Goal: Answer question/provide support: Share knowledge or assist other users

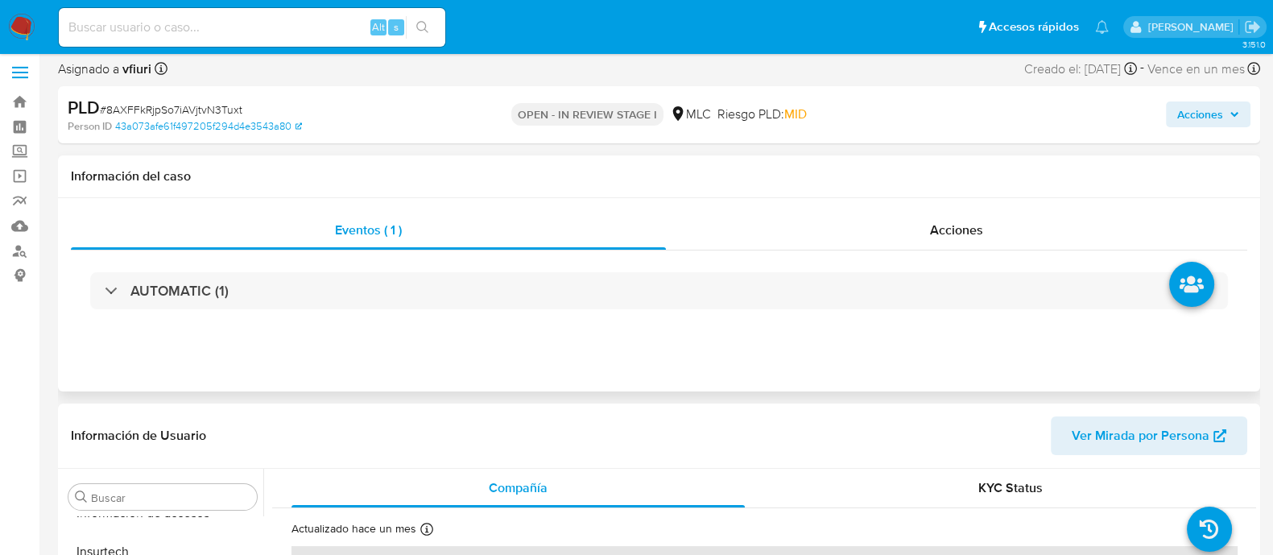
scroll to position [402, 0]
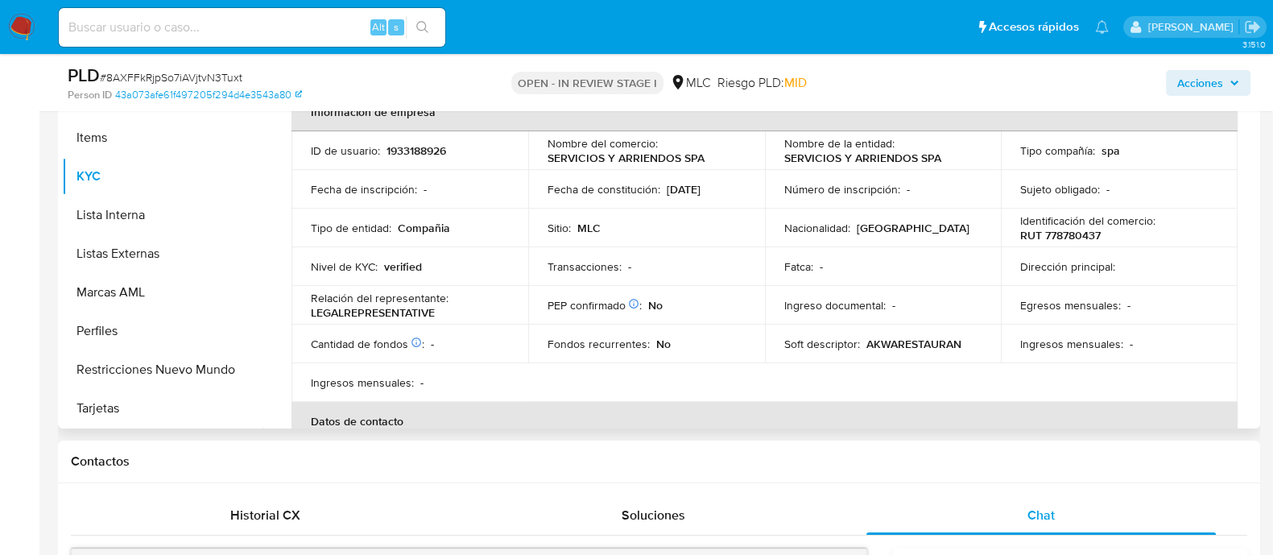
click at [428, 152] on p "1933188926" at bounding box center [416, 150] width 60 height 14
copy p "1933188926"
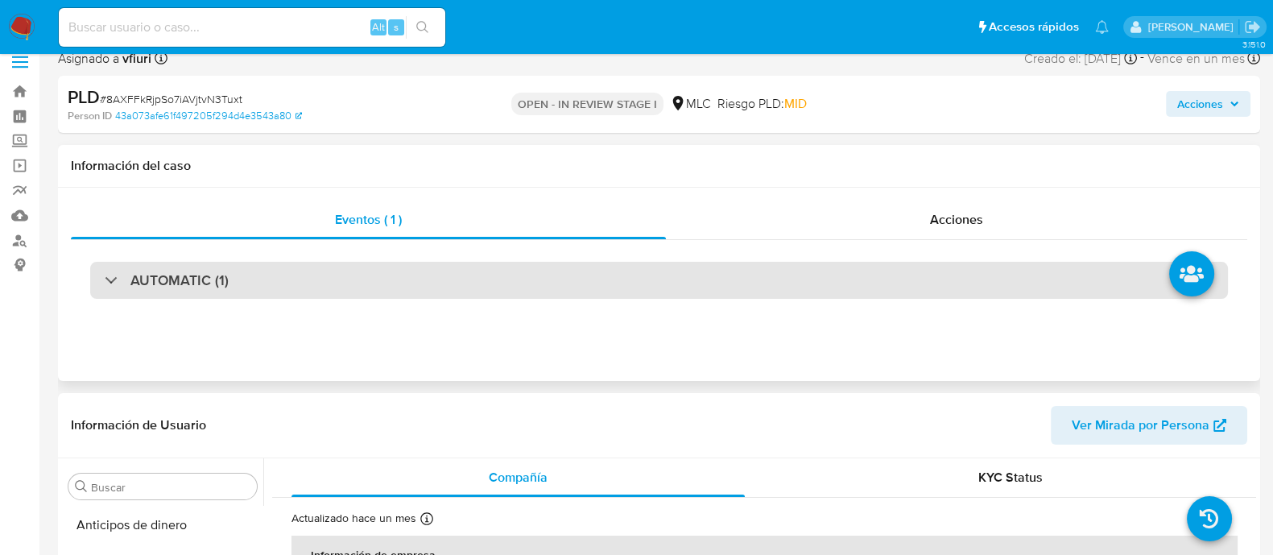
scroll to position [0, 0]
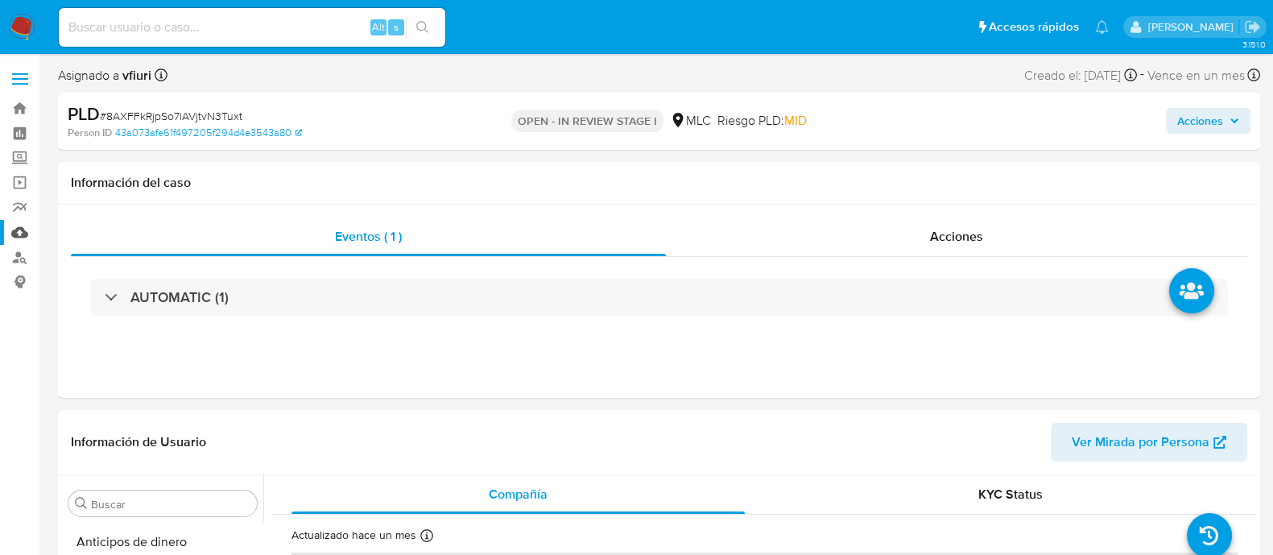
click at [21, 231] on link "Mulan" at bounding box center [96, 232] width 192 height 25
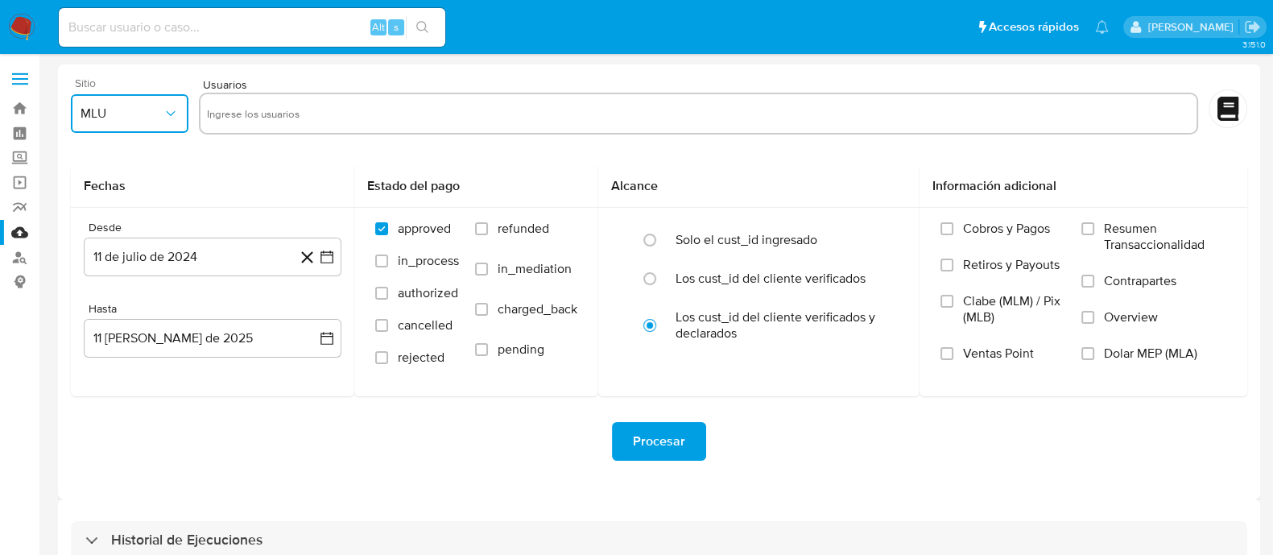
click at [137, 106] on span "MLU" at bounding box center [121, 113] width 82 height 16
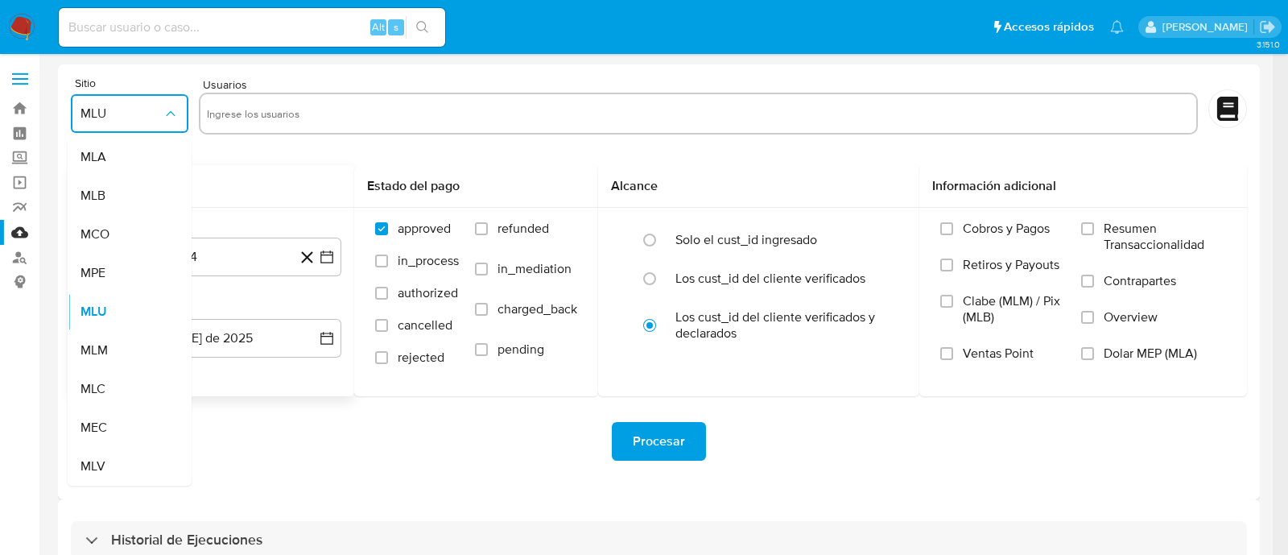
click at [105, 377] on div "MLC" at bounding box center [124, 388] width 89 height 39
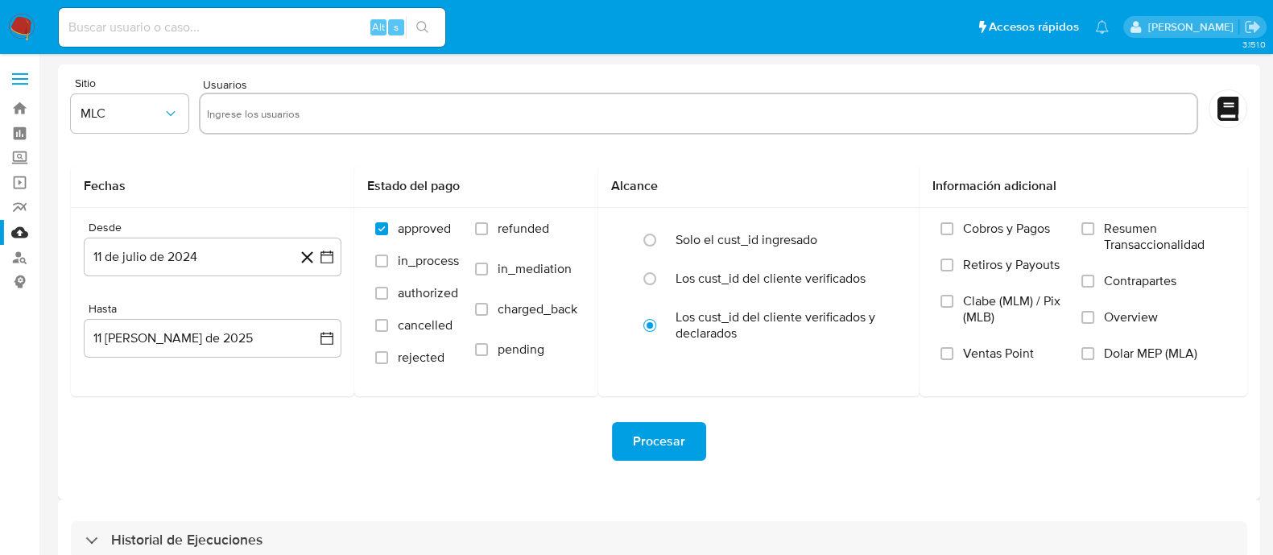
click at [287, 127] on div at bounding box center [699, 114] width 1000 height 42
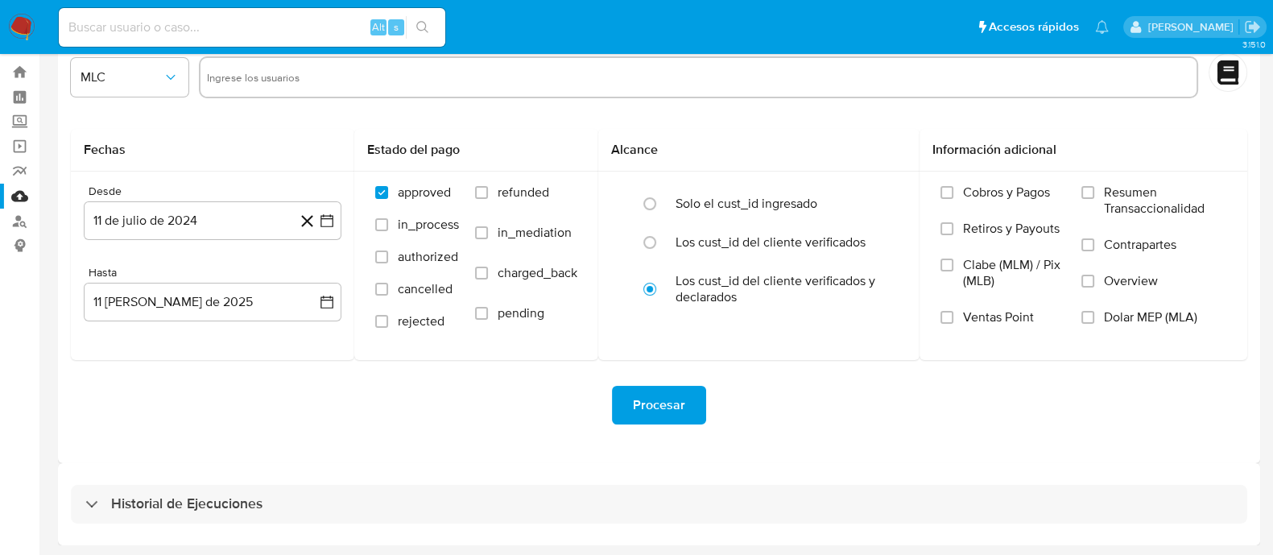
drag, startPoint x: 158, startPoint y: 514, endPoint x: 307, endPoint y: 382, distance: 198.5
click at [159, 515] on div "Historial de Ejecuciones" at bounding box center [659, 504] width 1176 height 39
select select "10"
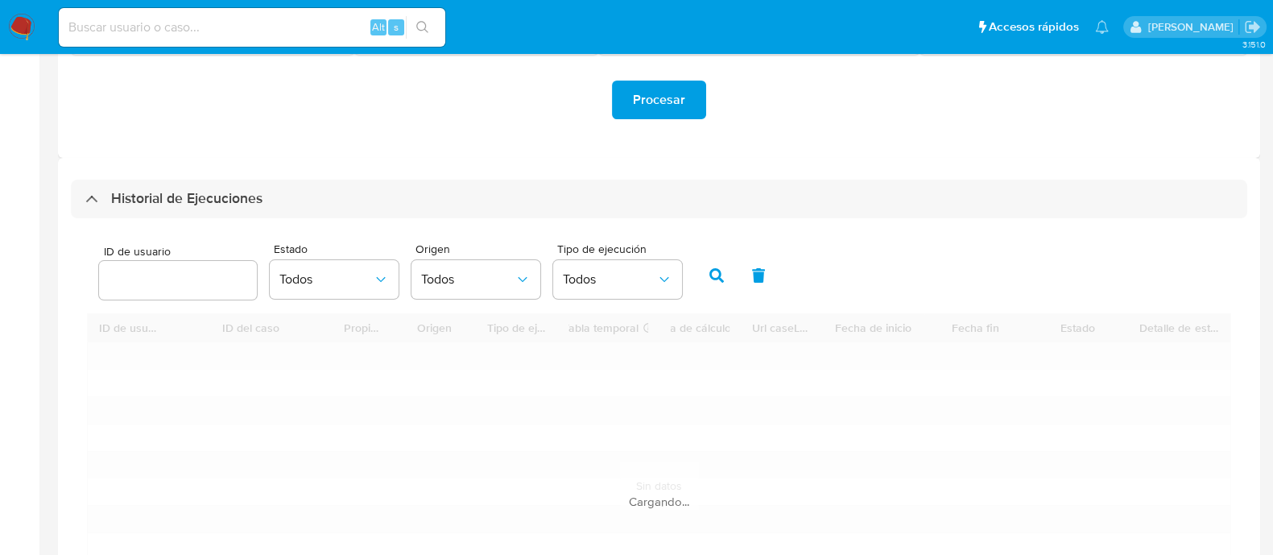
scroll to position [490, 0]
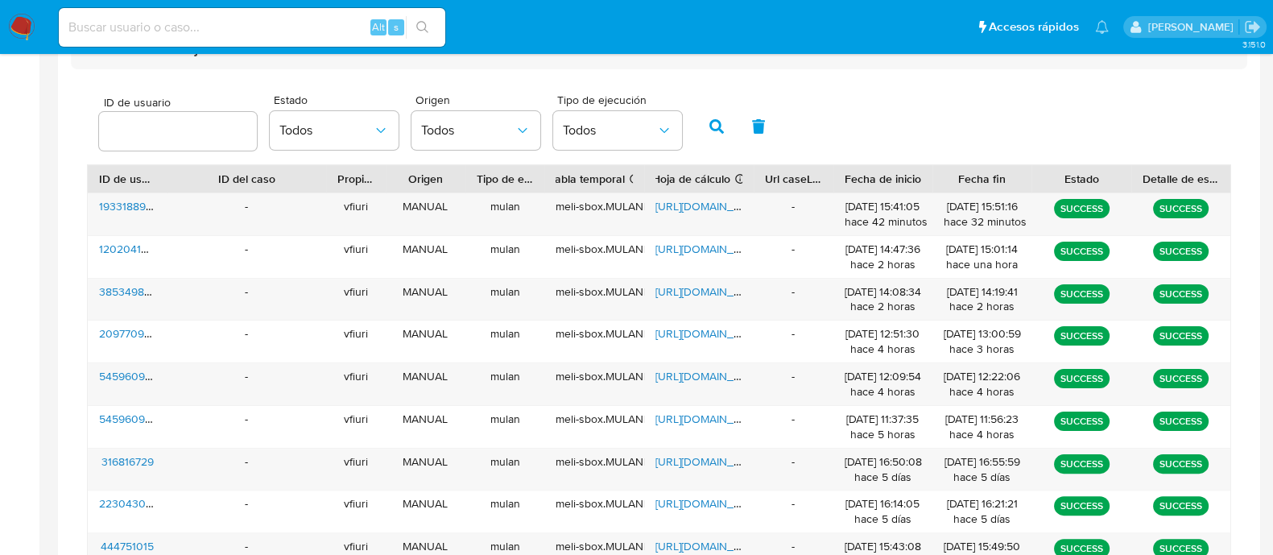
drag, startPoint x: 739, startPoint y: 169, endPoint x: 767, endPoint y: 173, distance: 28.5
click at [767, 173] on div at bounding box center [753, 178] width 29 height 27
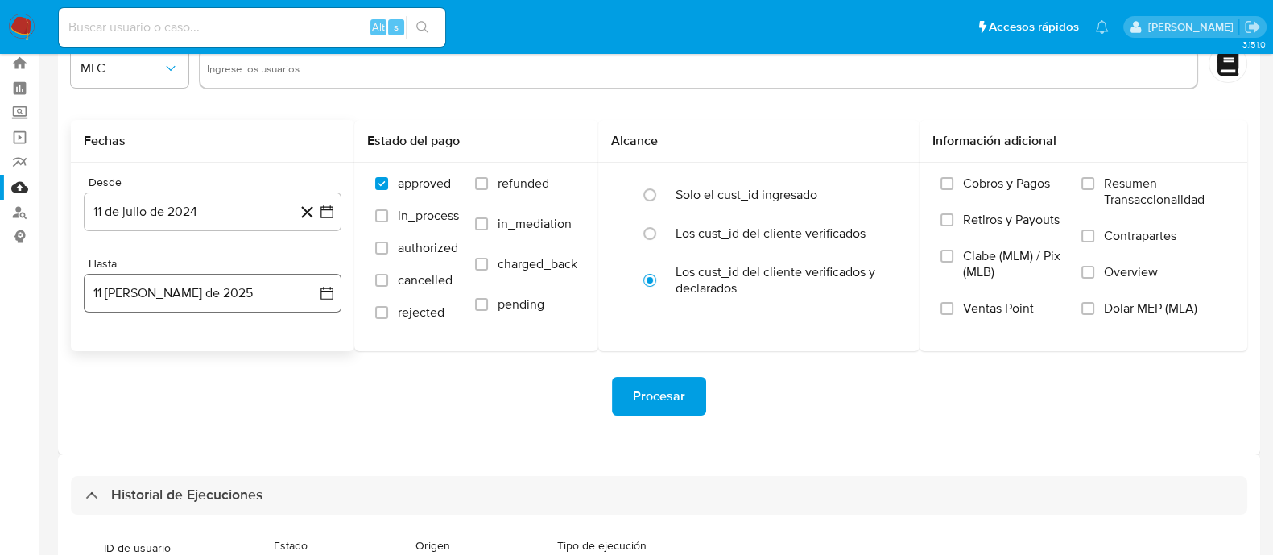
scroll to position [302, 0]
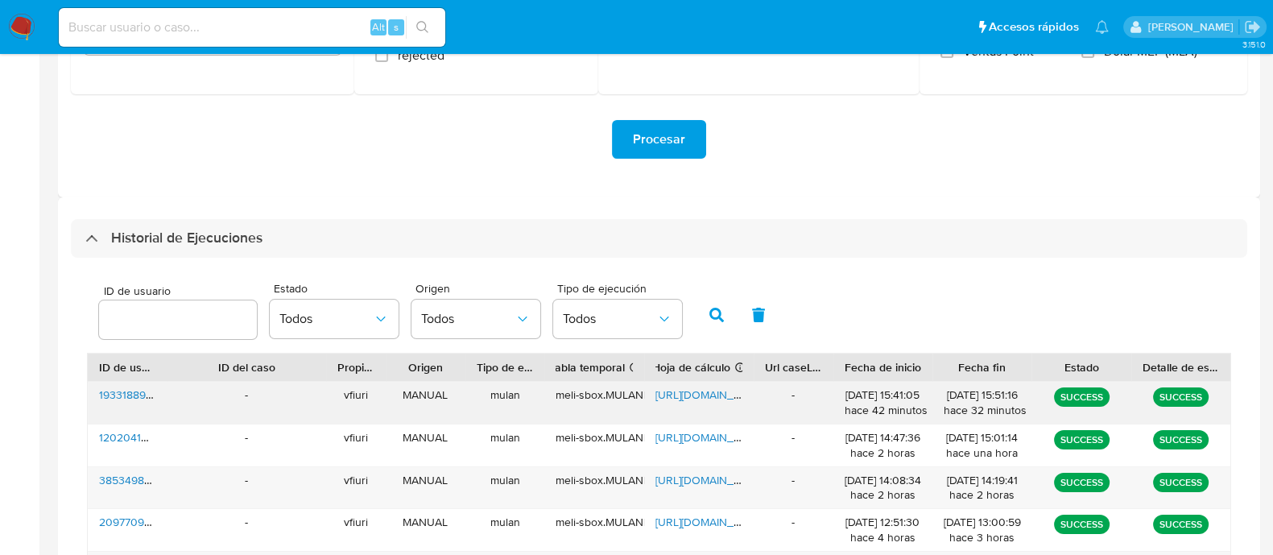
click at [688, 394] on span "https://docs.google.com/spreadsheets/d/1RjHctuv8SIepOS2BsDetQnAcWrpeKbXVUeBbAl7…" at bounding box center [710, 394] width 111 height 16
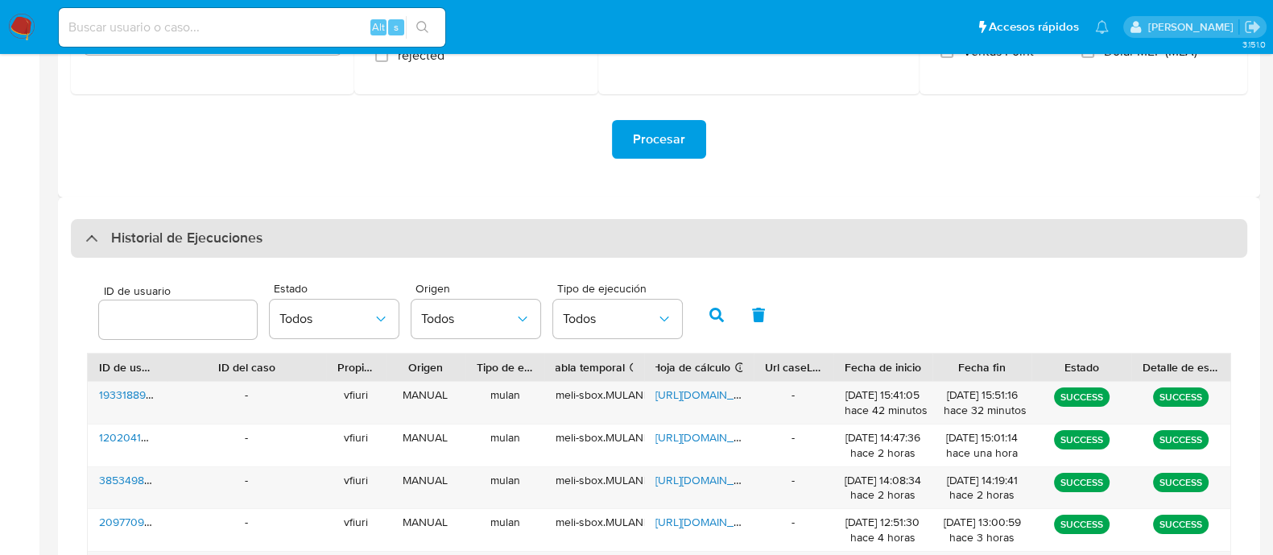
scroll to position [0, 0]
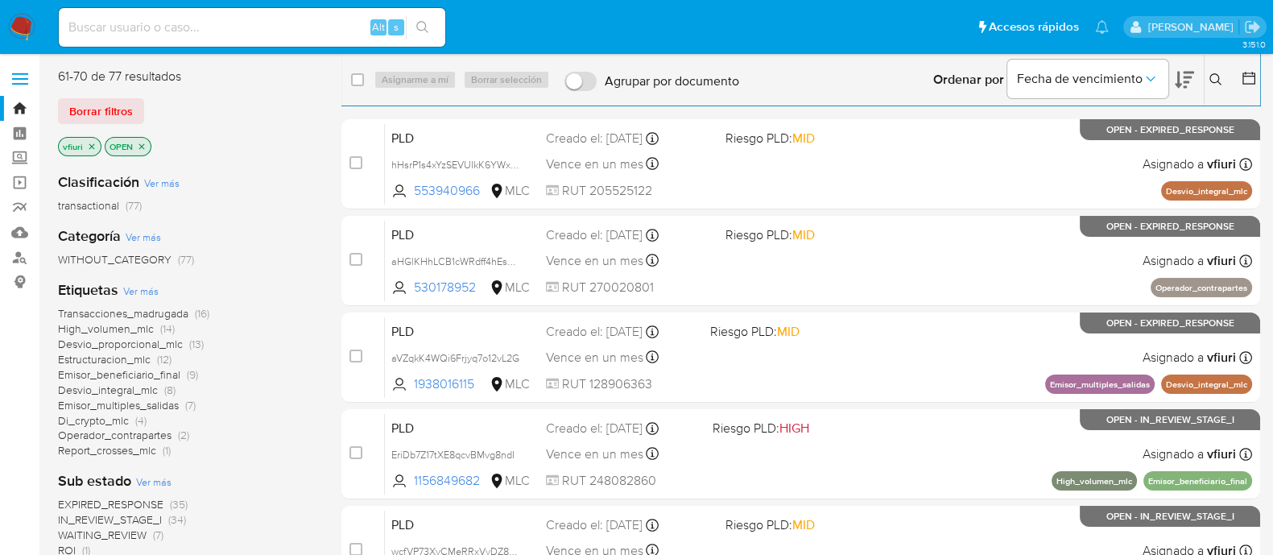
click at [1215, 74] on icon at bounding box center [1215, 79] width 12 height 12
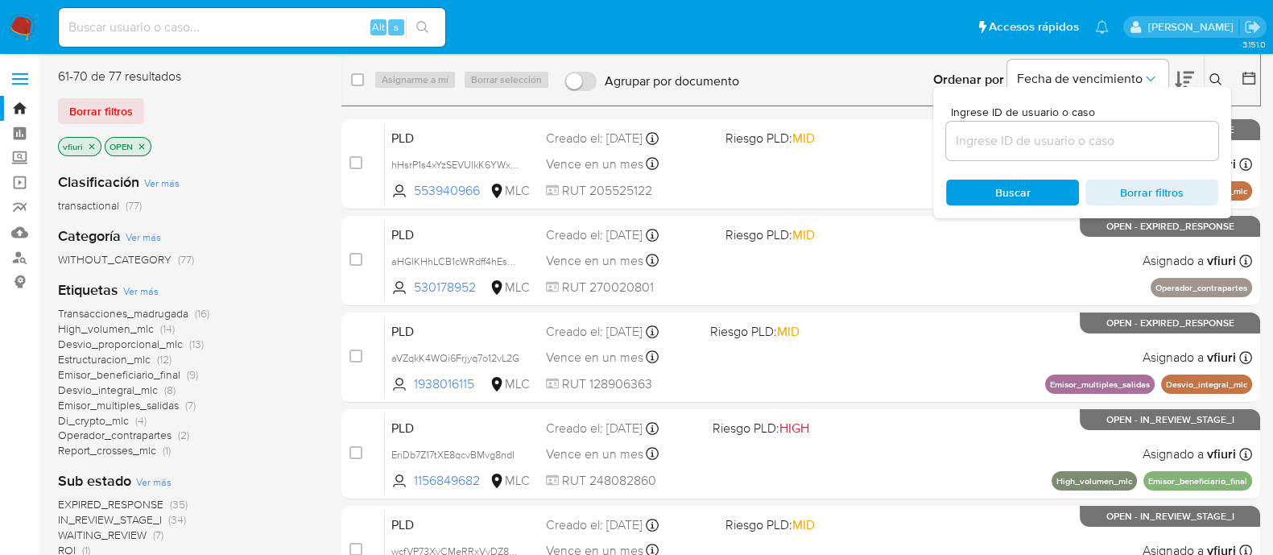
click at [1072, 130] on input at bounding box center [1082, 140] width 272 height 21
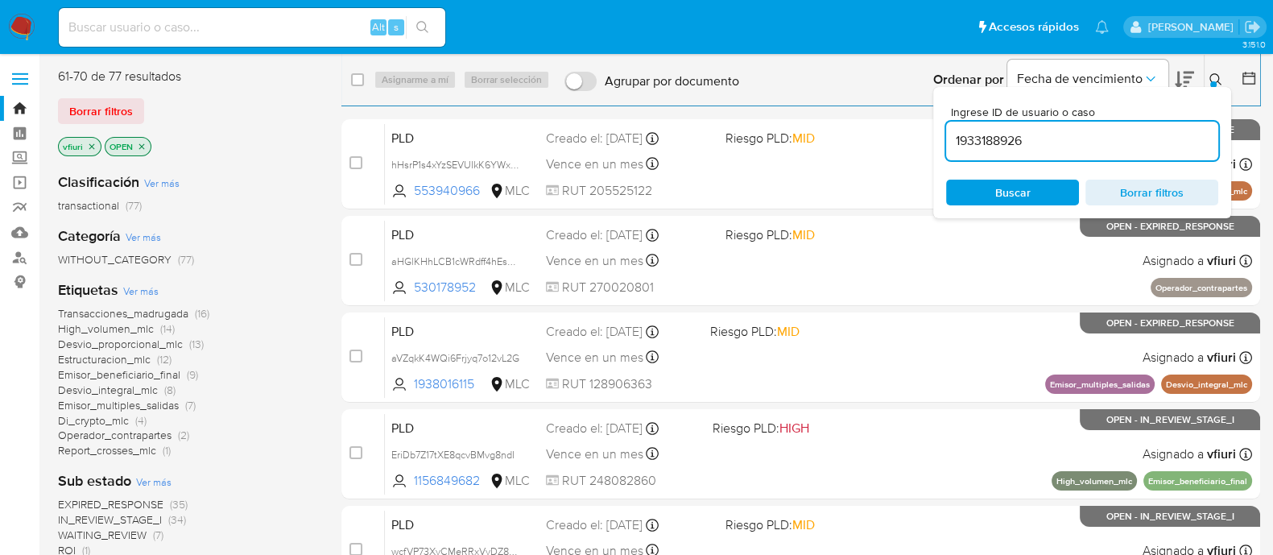
type input "1933188926"
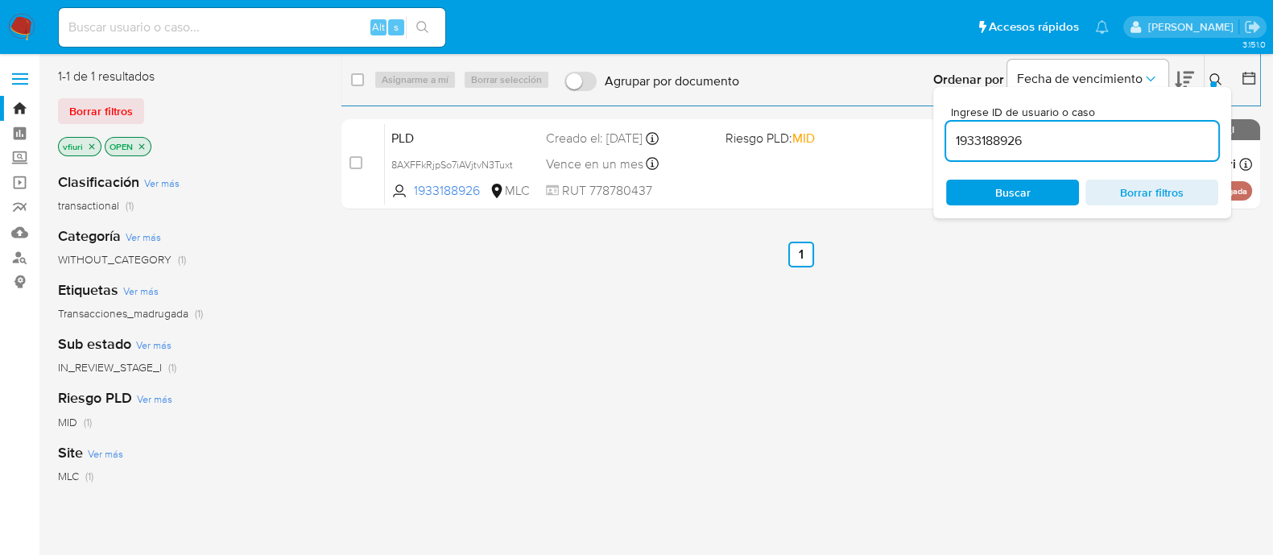
click at [1219, 73] on icon at bounding box center [1215, 79] width 13 height 13
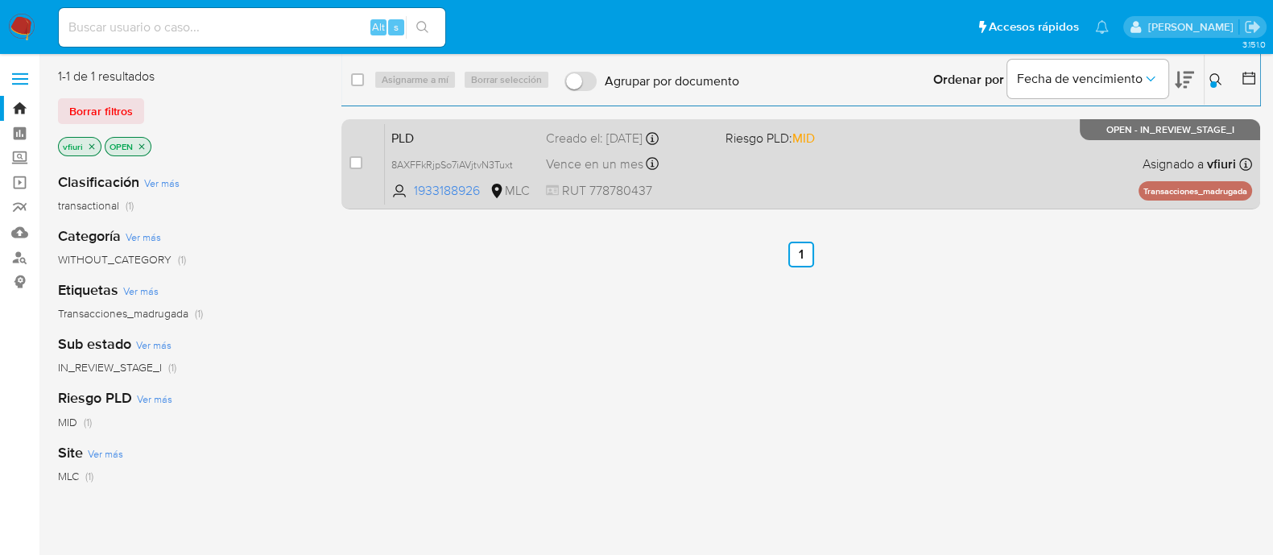
click at [724, 184] on div "PLD 8AXFFkRjpSo7iAVjtvN3Tuxt 1933188926 MLC Riesgo PLD: MID Creado el: 12/06/20…" at bounding box center [818, 163] width 867 height 81
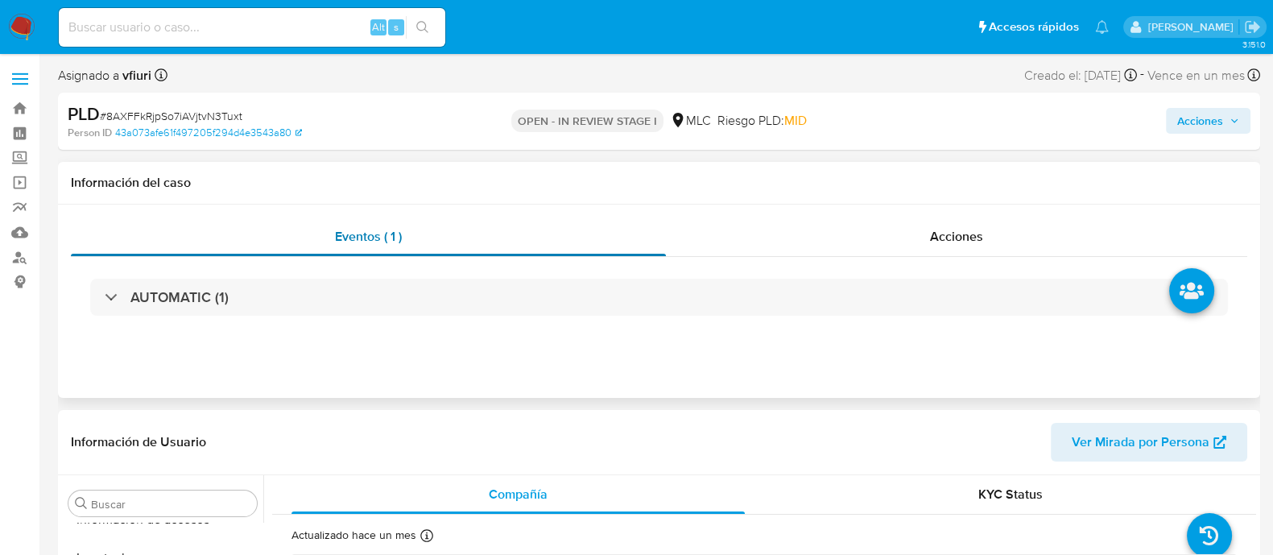
scroll to position [402, 0]
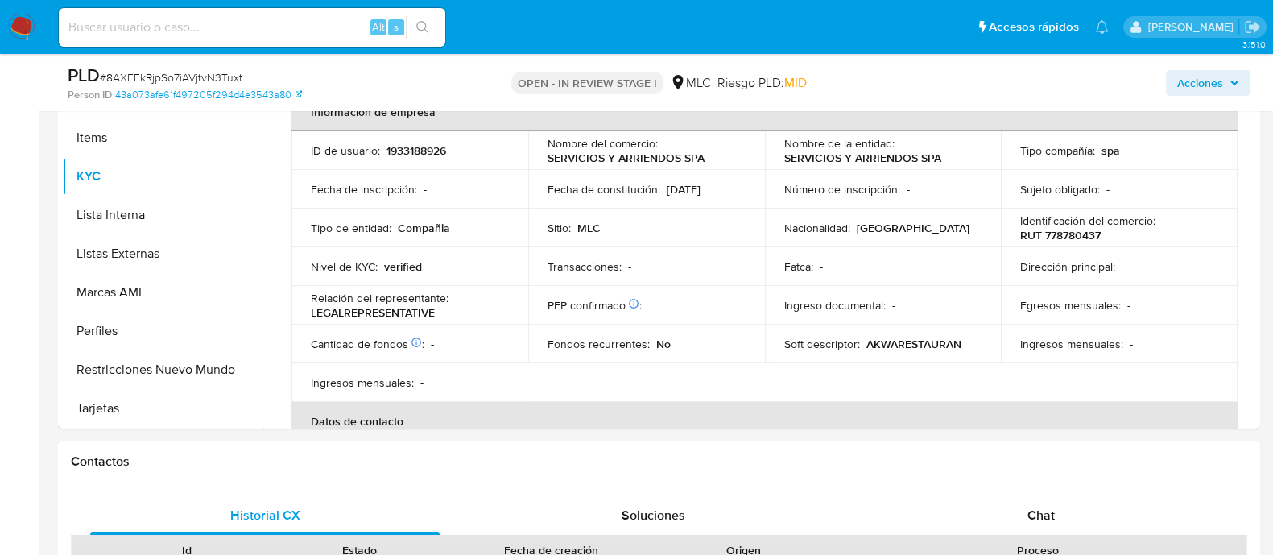
select select "10"
click at [437, 143] on p "1933188926" at bounding box center [416, 150] width 60 height 14
copy p "1933188926"
drag, startPoint x: 425, startPoint y: 159, endPoint x: 410, endPoint y: 145, distance: 19.9
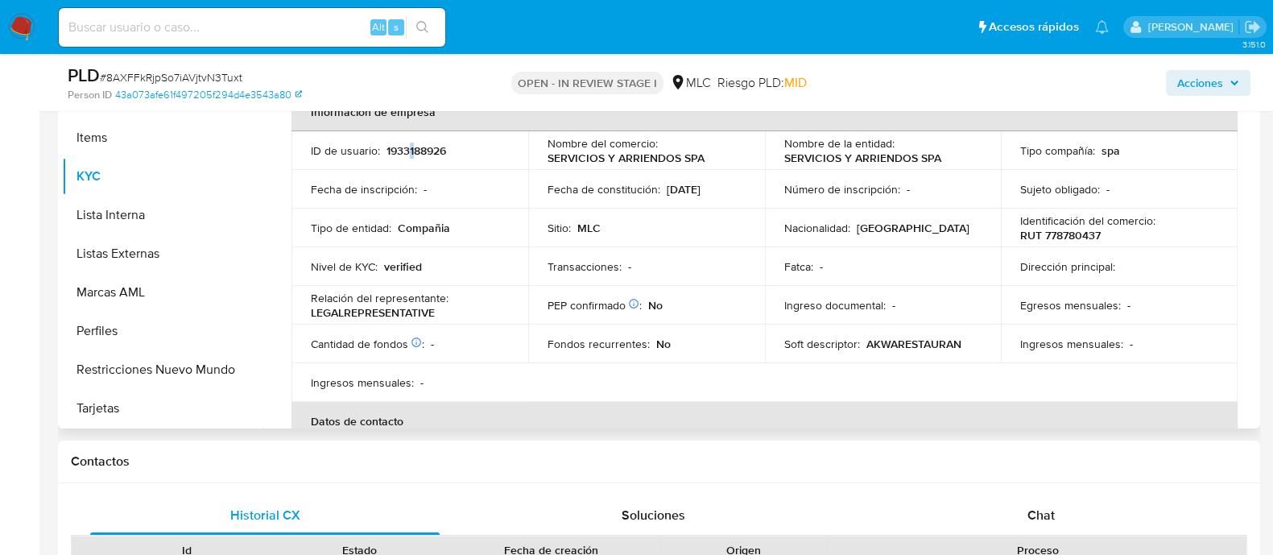
click at [410, 145] on p "1933188926" at bounding box center [416, 150] width 60 height 14
click at [403, 145] on p "1933188926" at bounding box center [416, 150] width 60 height 14
click at [402, 145] on p "1933188926" at bounding box center [416, 150] width 60 height 14
copy p "1933188926"
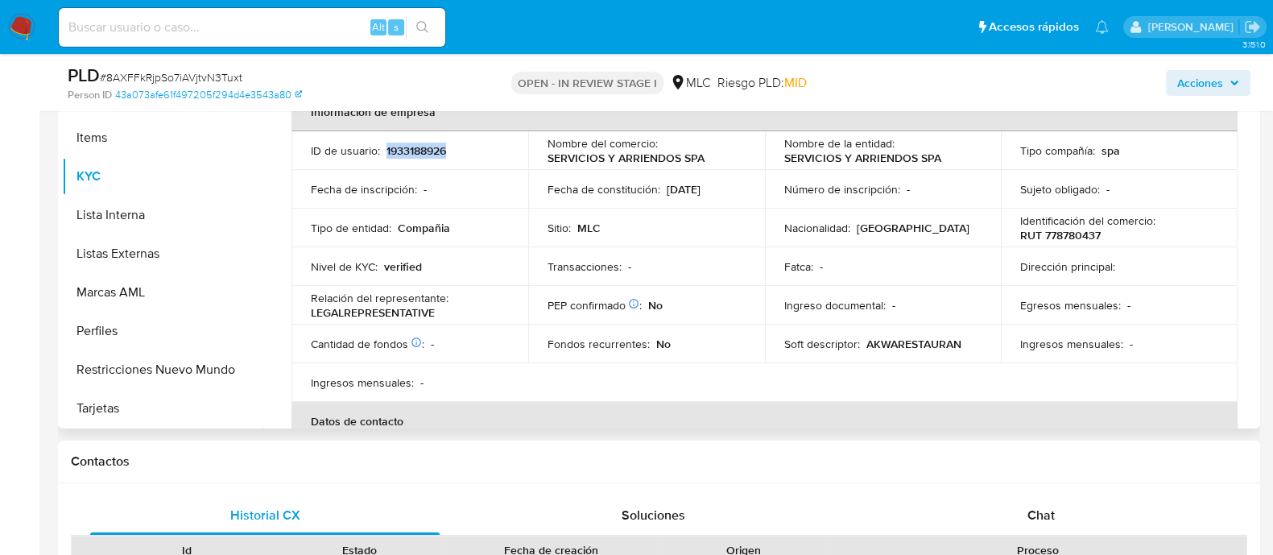
copy p "1933188926"
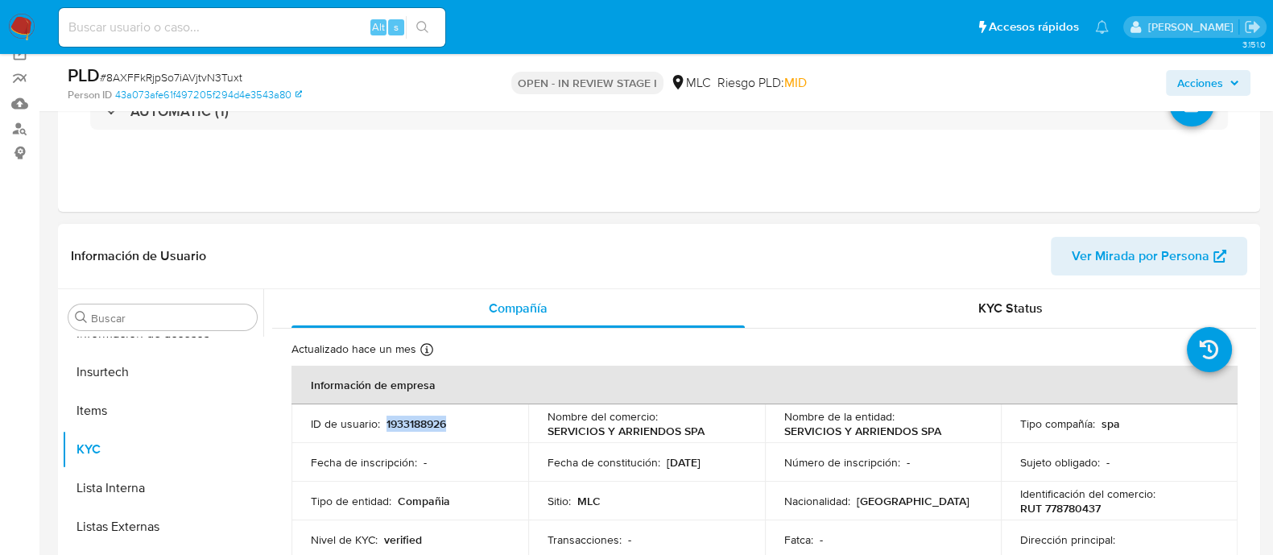
scroll to position [302, 0]
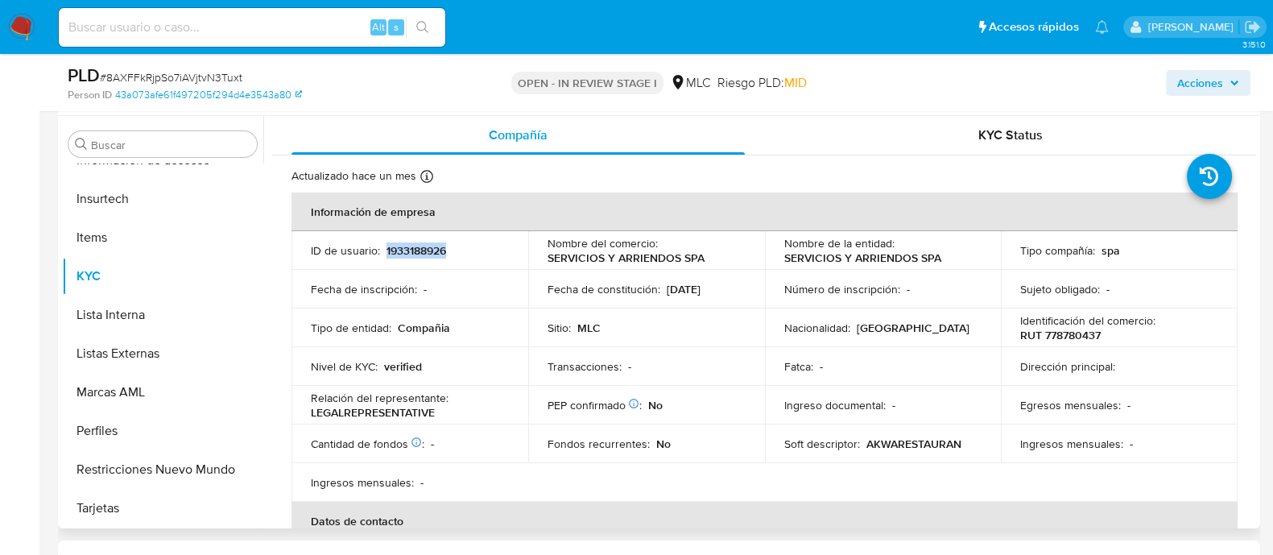
copy p "1933188926"
click at [204, 76] on span "# 8AXFFkRjpSo7iAVjtvN3Tuxt" at bounding box center [171, 77] width 142 height 16
copy span "8AXFFkRjpSo7iAVjtvN3Tuxt"
click at [1050, 337] on p "RUT 778780437" at bounding box center [1060, 335] width 80 height 14
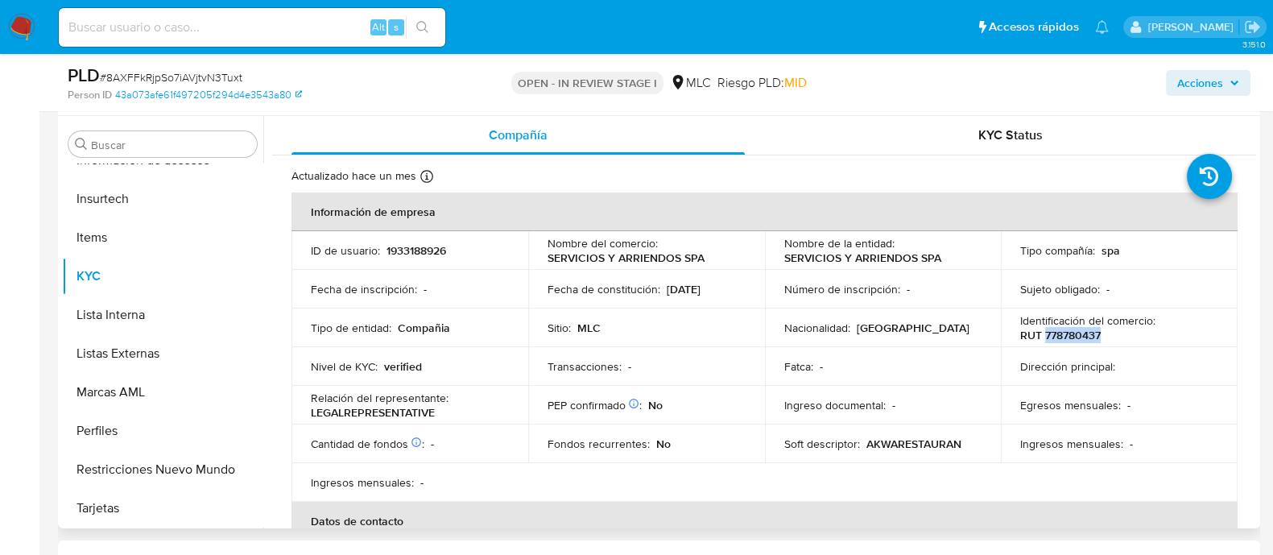
click at [1050, 337] on p "RUT 778780437" at bounding box center [1060, 335] width 80 height 14
copy p "778780437"
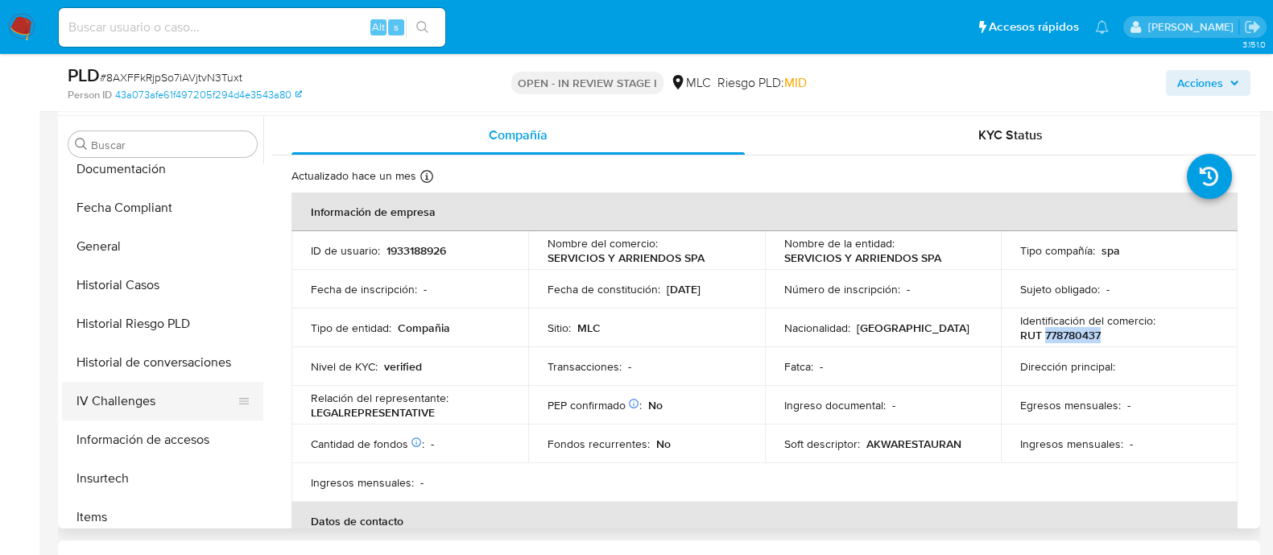
scroll to position [0, 0]
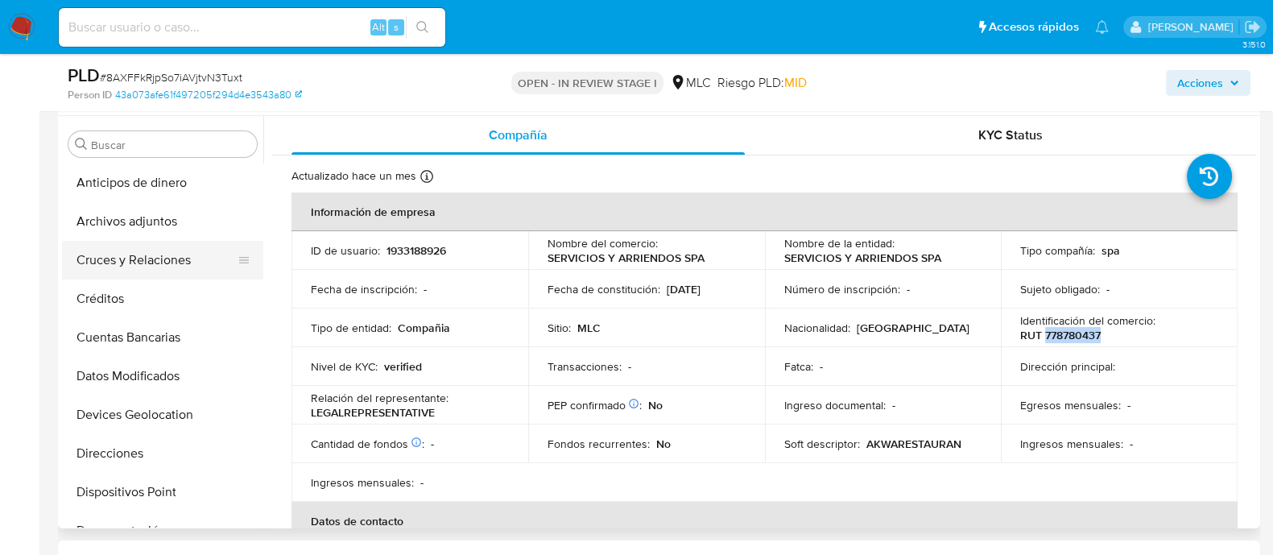
click at [167, 265] on button "Cruces y Relaciones" at bounding box center [156, 260] width 188 height 39
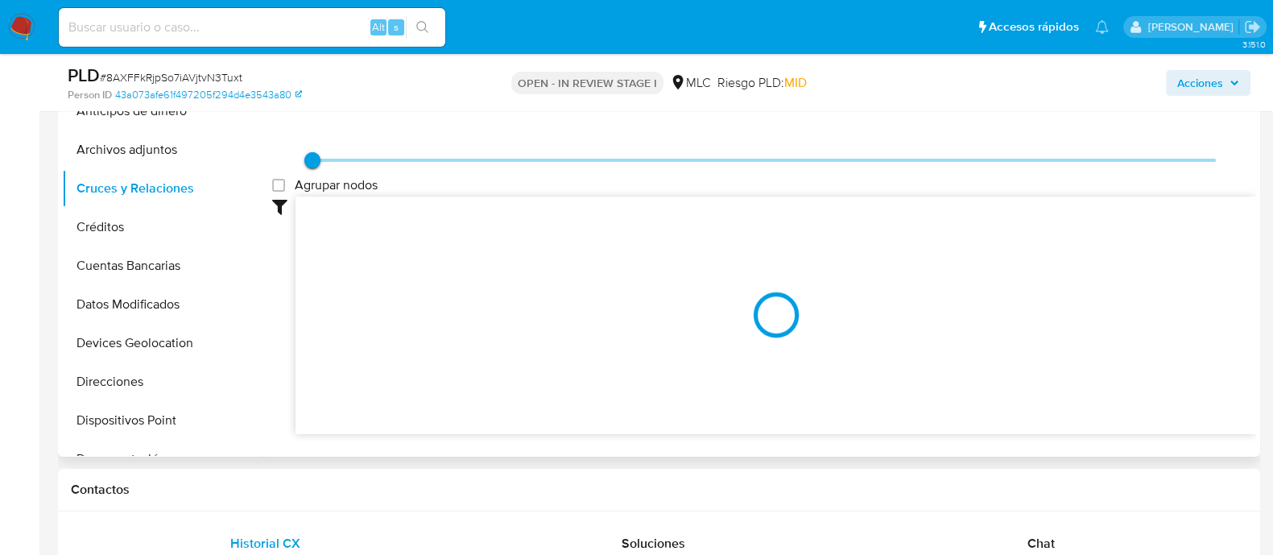
scroll to position [402, 0]
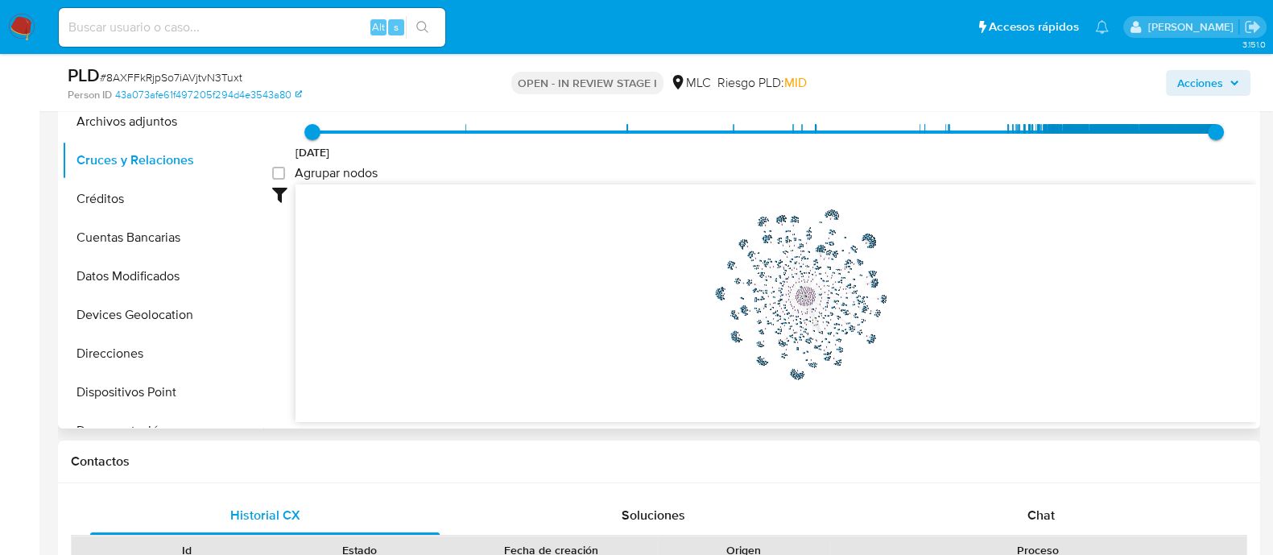
drag, startPoint x: 963, startPoint y: 316, endPoint x: 953, endPoint y: 277, distance: 39.8
click at [953, 277] on icon "phone-6a1e5ea569834a83934b468eda0bf103  user-1933188926  1933188926 person-ed…" at bounding box center [775, 300] width 960 height 233
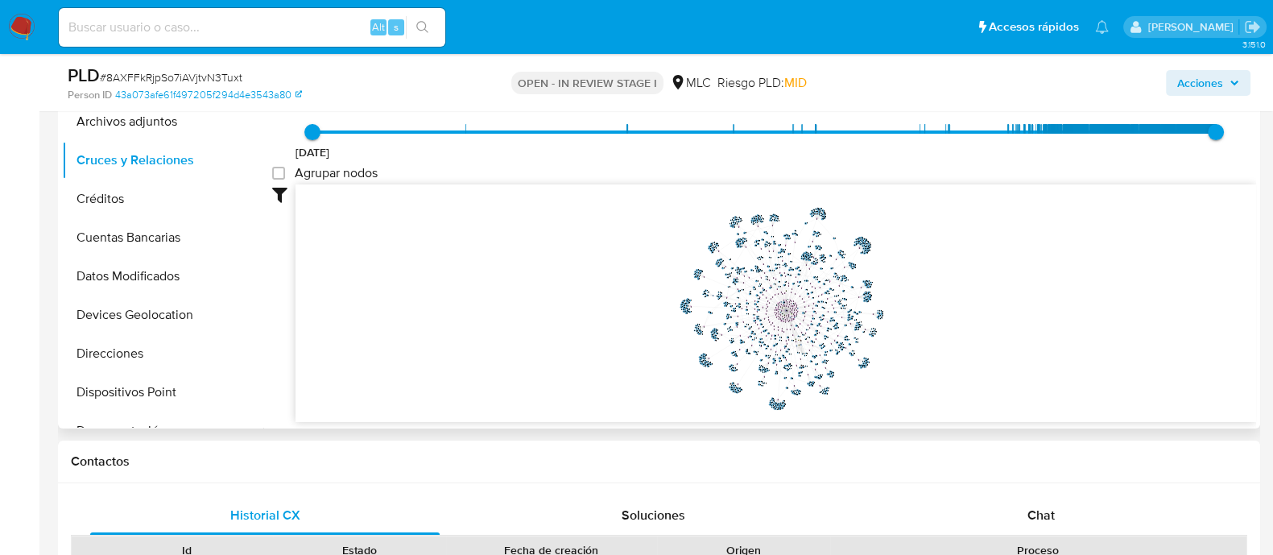
click at [961, 304] on icon "phone-6a1e5ea569834a83934b468eda0bf103  user-1933188926  1933188926 person-ed…" at bounding box center [775, 300] width 960 height 233
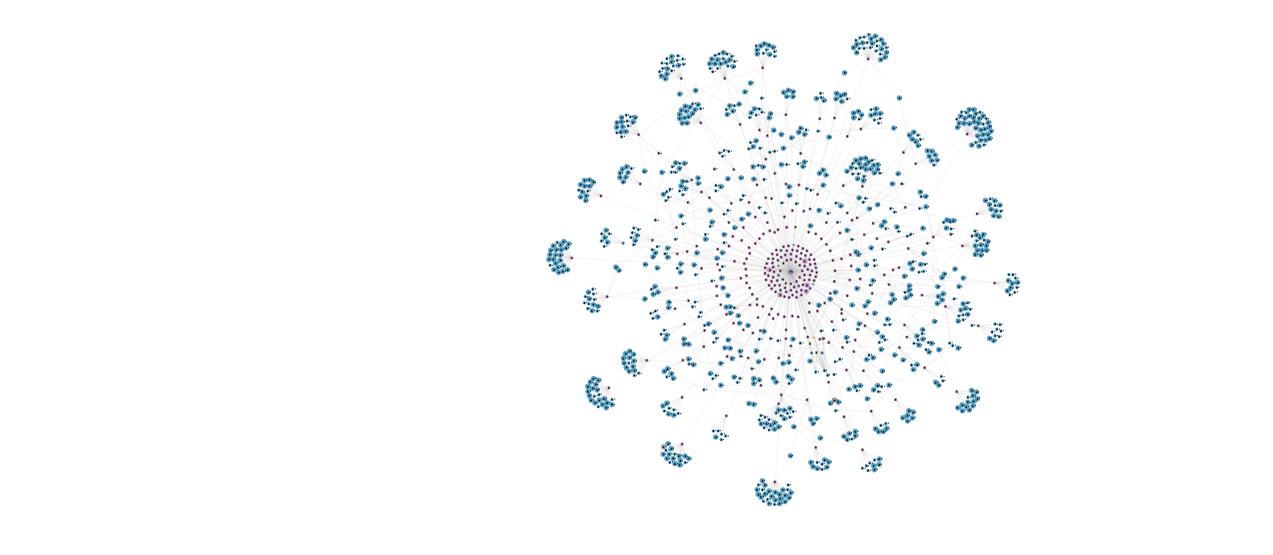
drag, startPoint x: 877, startPoint y: 317, endPoint x: 868, endPoint y: 325, distance: 12.0
click at [868, 325] on icon "phone-6a1e5ea569834a83934b468eda0bf103  user-1933188926  1933188926 person-ed…" at bounding box center [775, 300] width 960 height 233
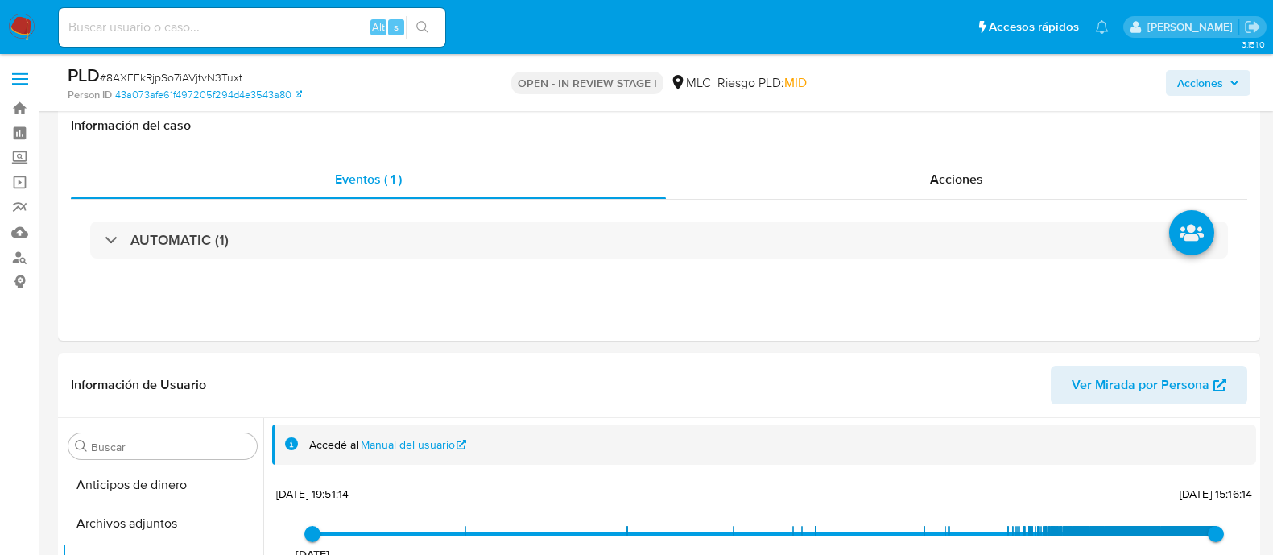
select select "10"
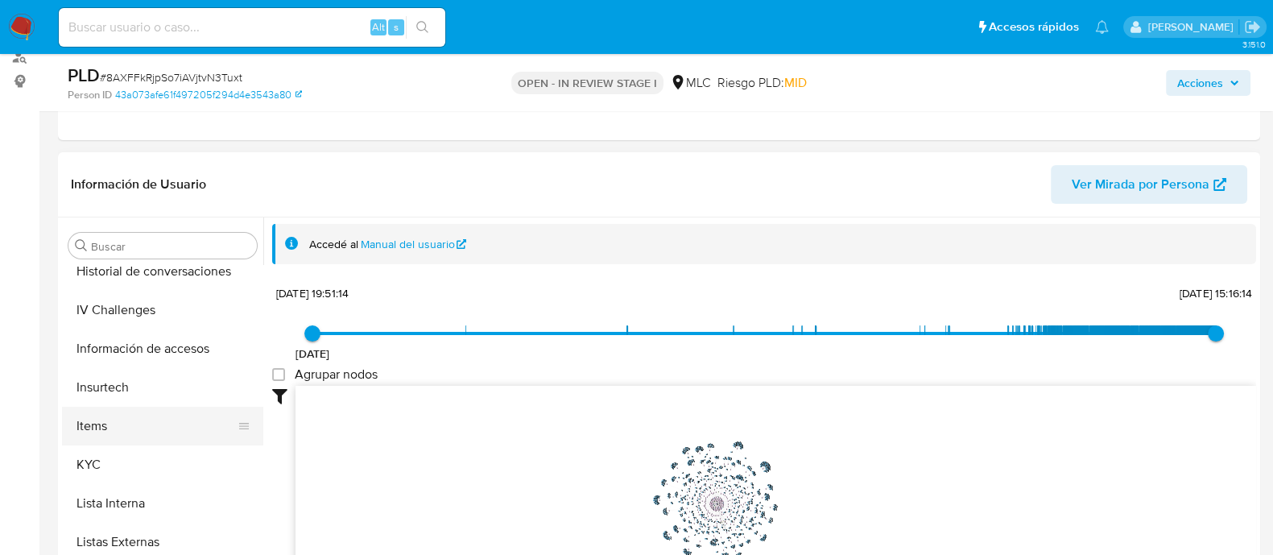
scroll to position [604, 0]
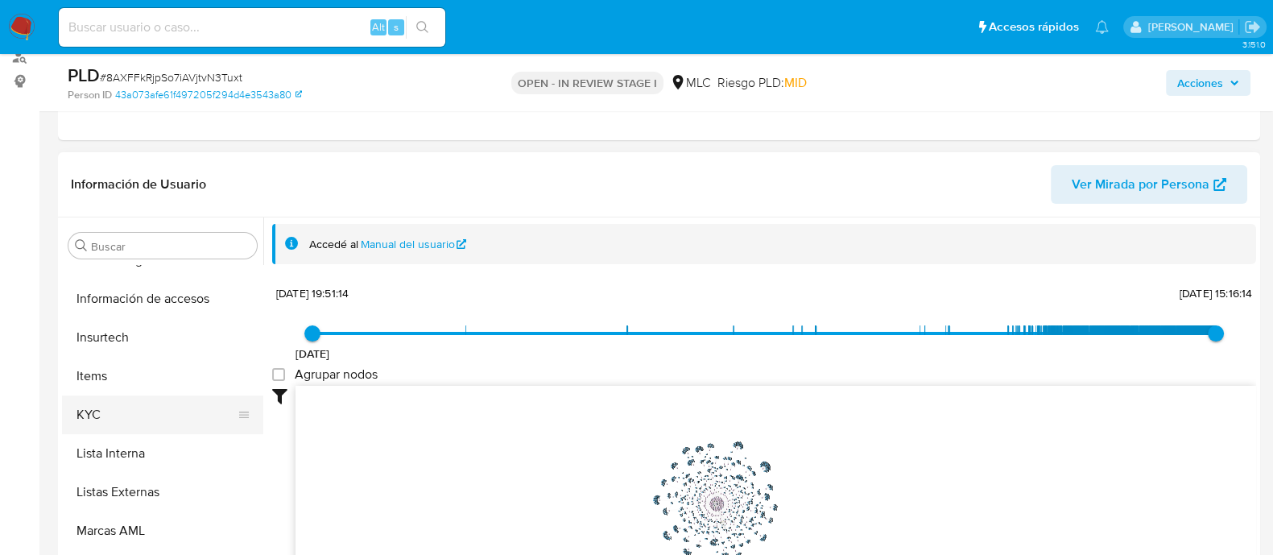
click at [129, 410] on button "KYC" at bounding box center [156, 414] width 188 height 39
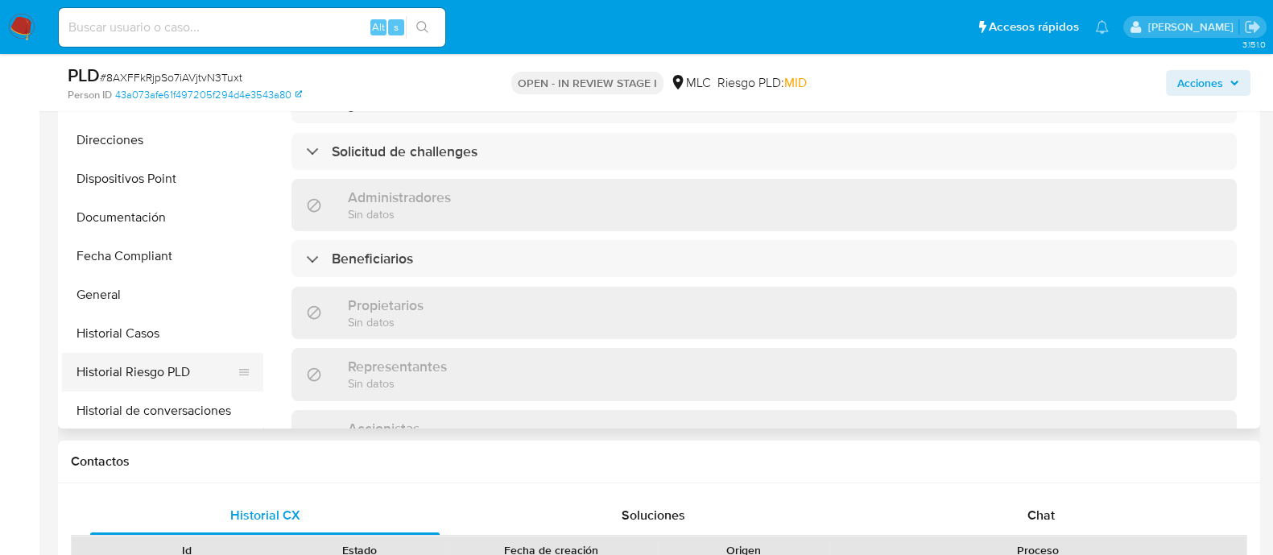
scroll to position [100, 0]
click at [106, 416] on button "General" at bounding box center [156, 408] width 188 height 39
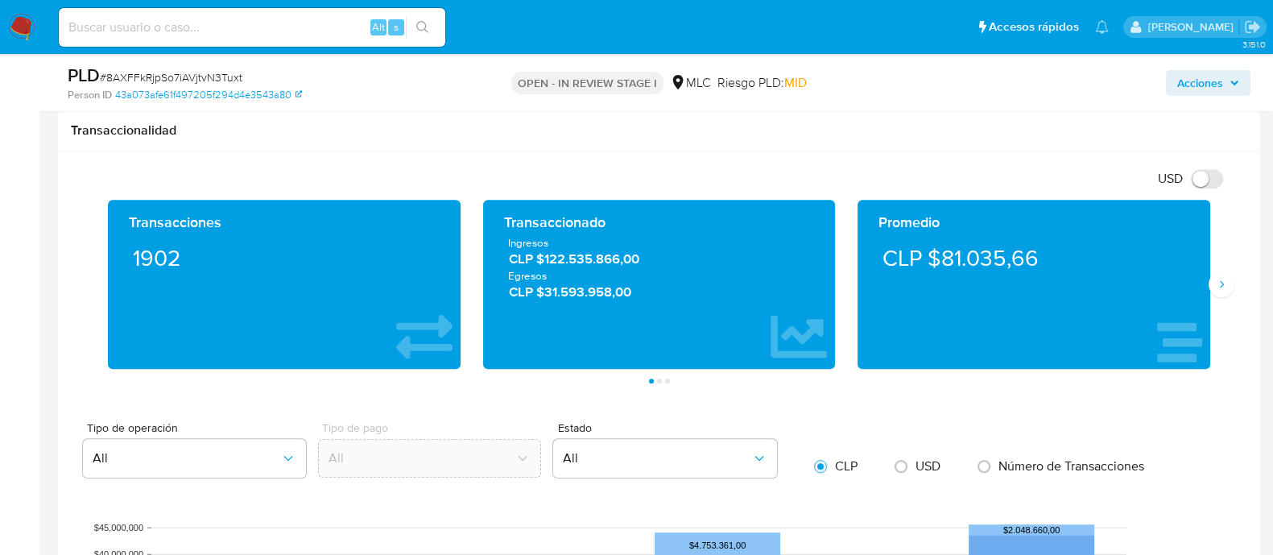
scroll to position [804, 0]
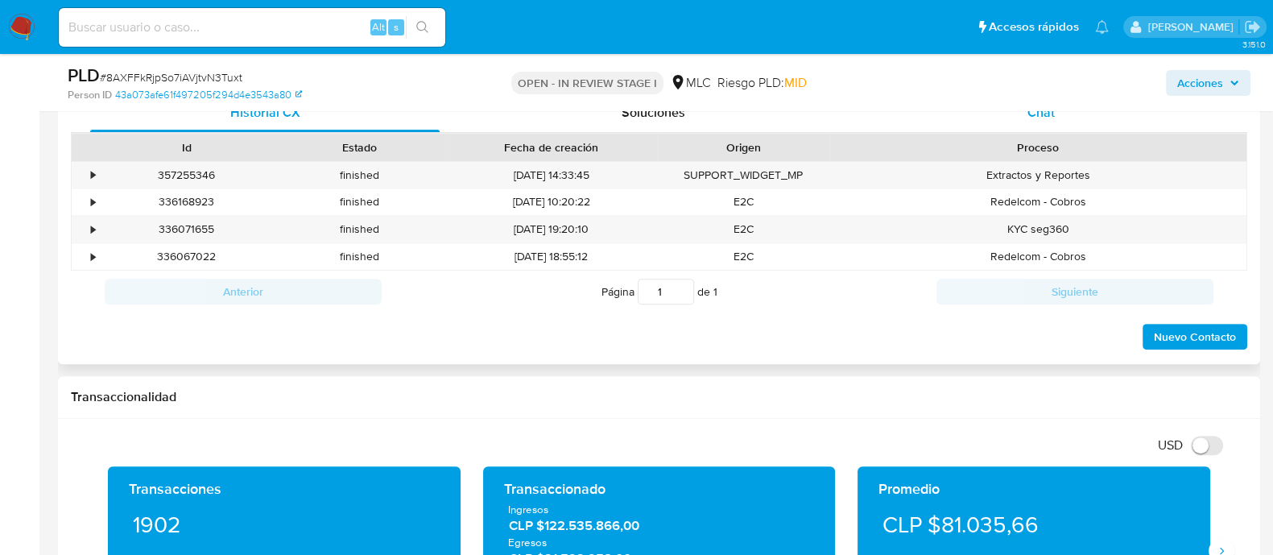
click at [1033, 115] on span "Chat" at bounding box center [1040, 112] width 27 height 19
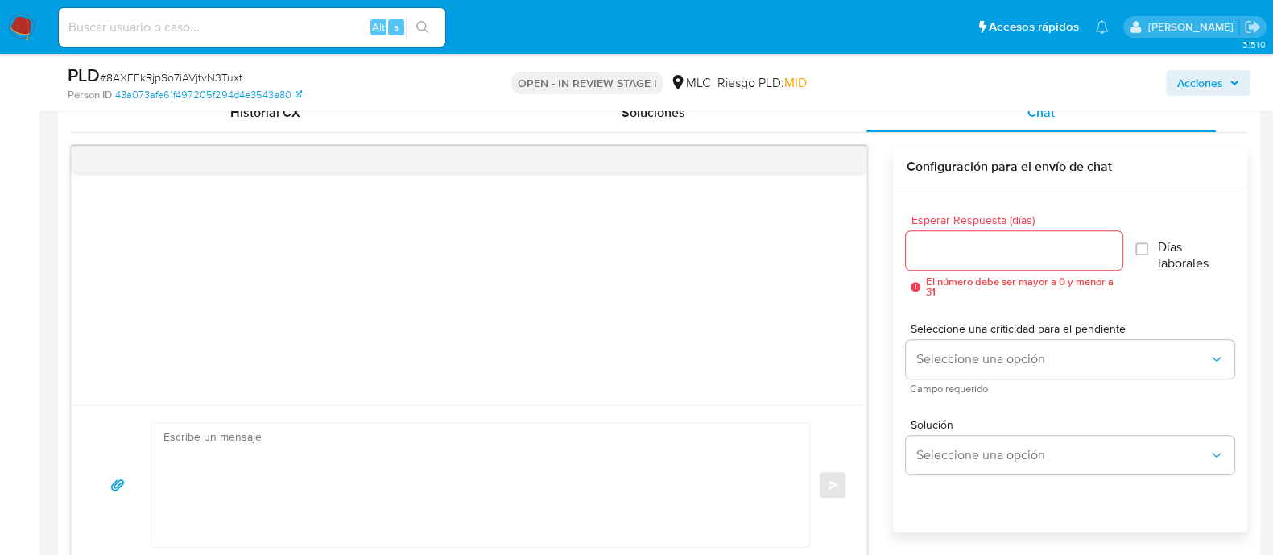
click at [938, 257] on input "Esperar Respuesta (días)" at bounding box center [1014, 250] width 216 height 21
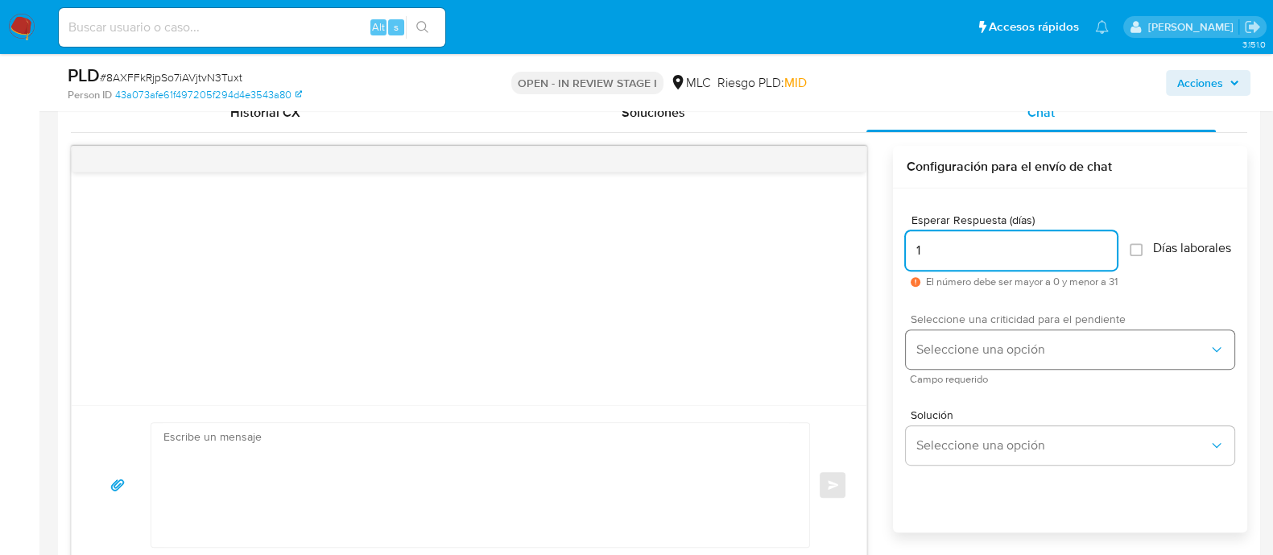
type input "1"
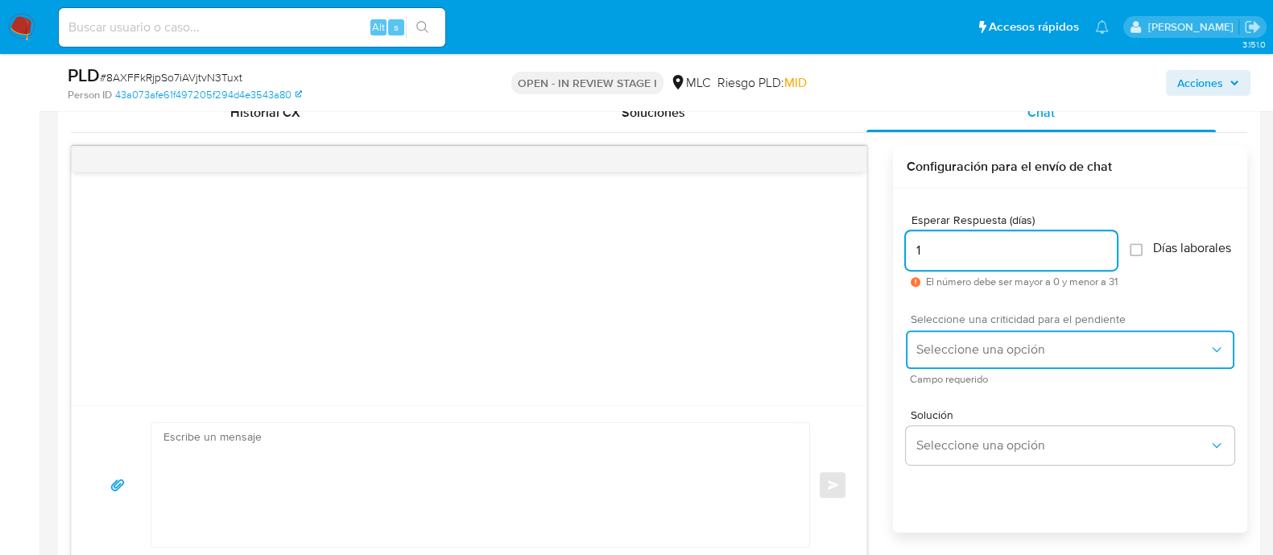
click at [953, 357] on span "Seleccione una opción" at bounding box center [1061, 349] width 293 height 16
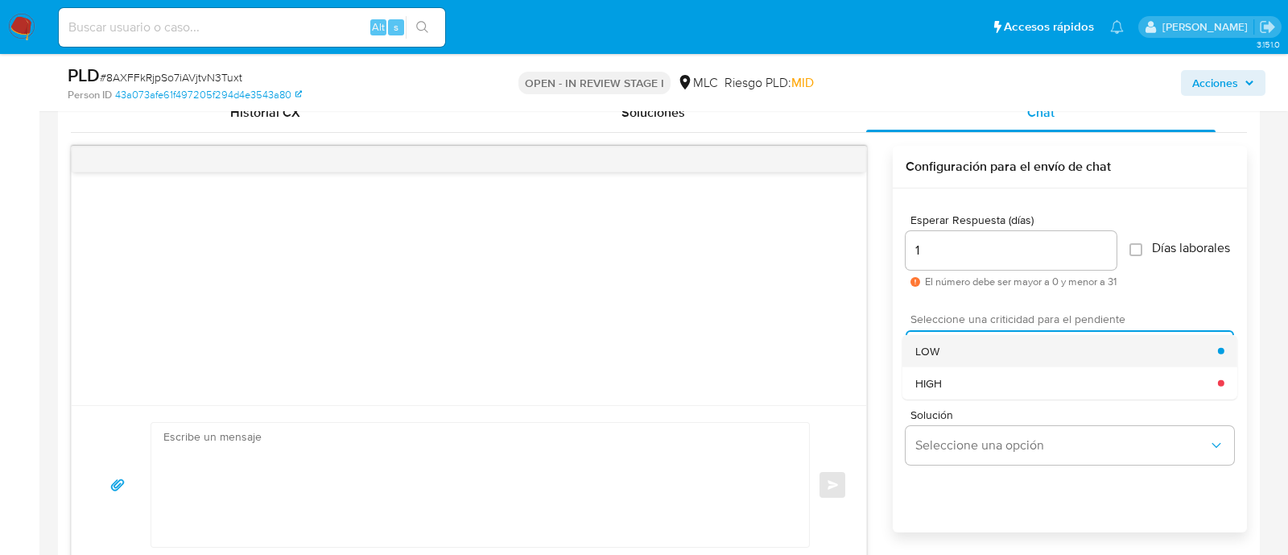
click at [953, 361] on div "LOW" at bounding box center [1066, 350] width 303 height 32
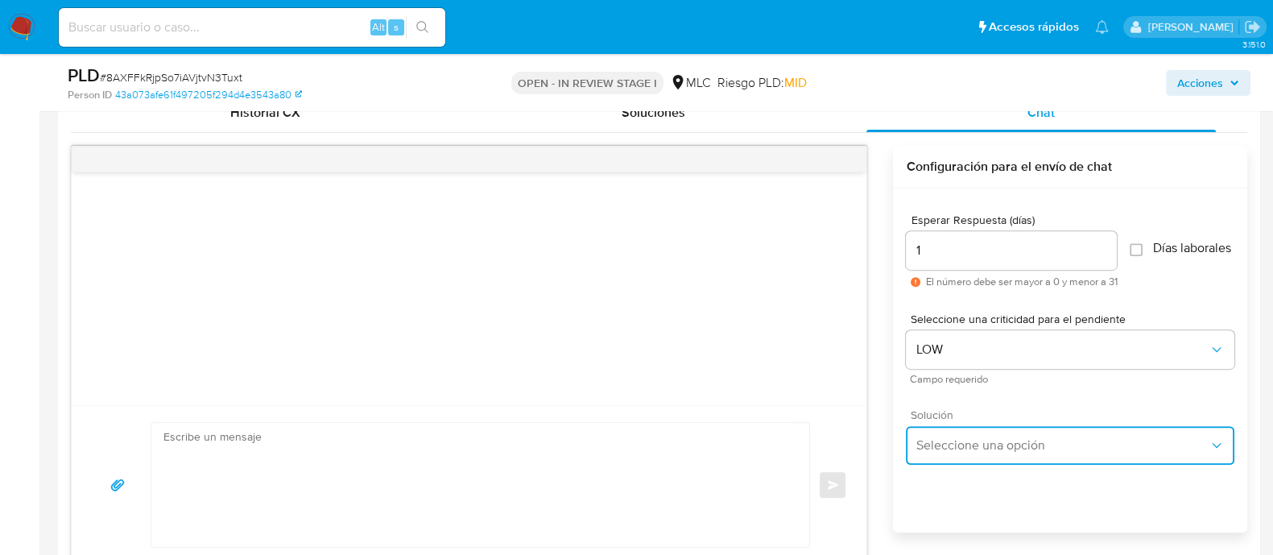
click at [947, 435] on button "Seleccione una opción" at bounding box center [1070, 445] width 328 height 39
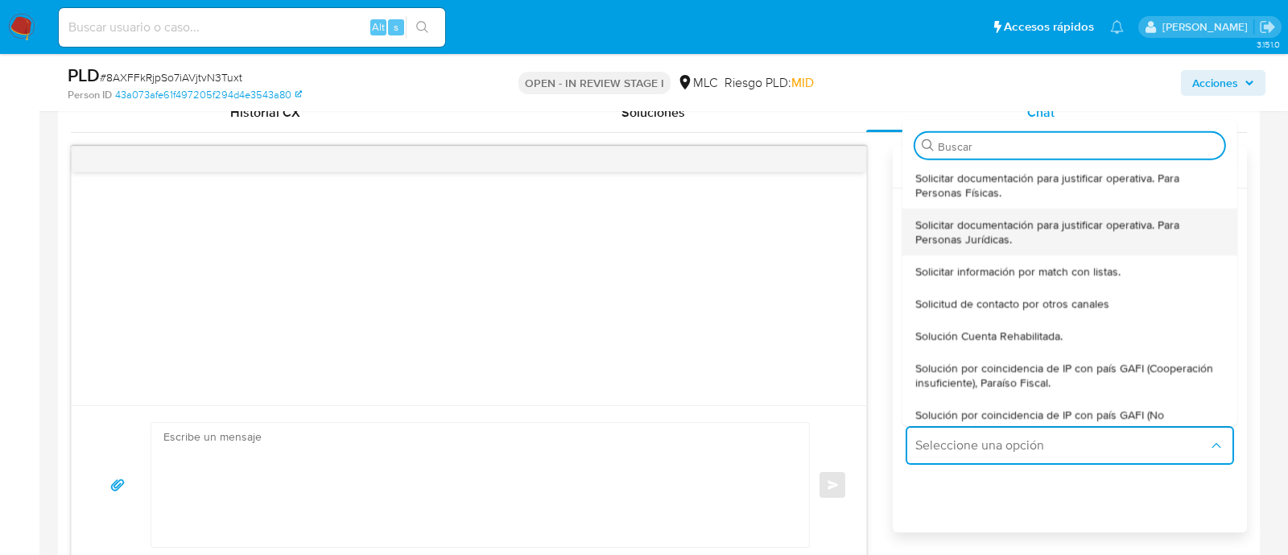
click at [962, 232] on span "Solicitar documentación para justificar operativa. Para Personas Jurídicas." at bounding box center [1069, 231] width 309 height 29
type textarea "Hola ,Te contactamos dado que tu cuenta fue suspendida para una verificación de…"
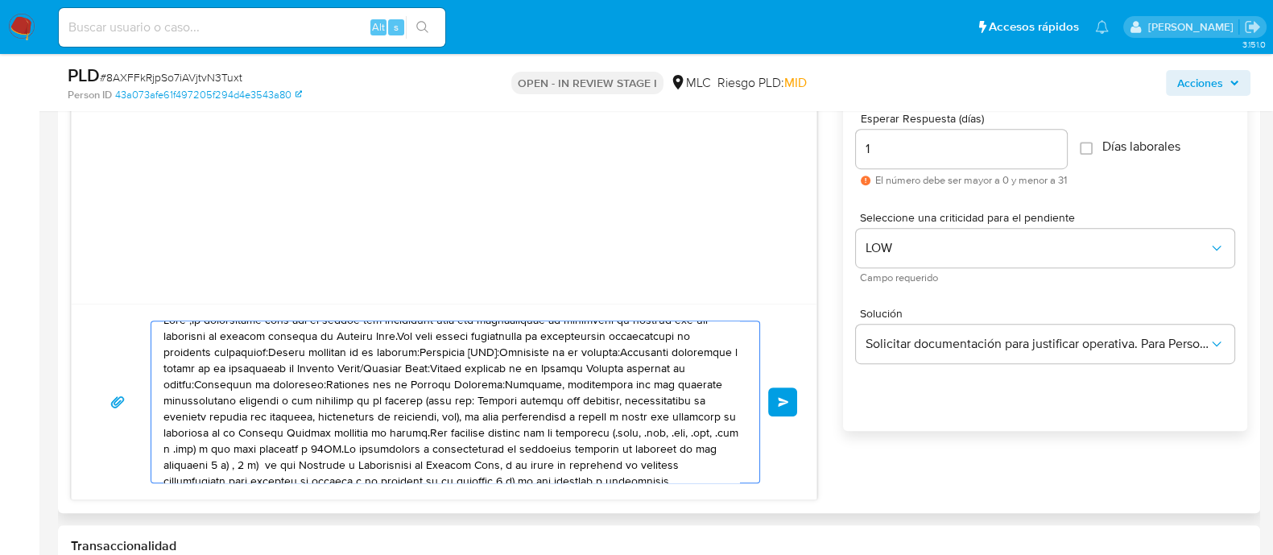
scroll to position [0, 0]
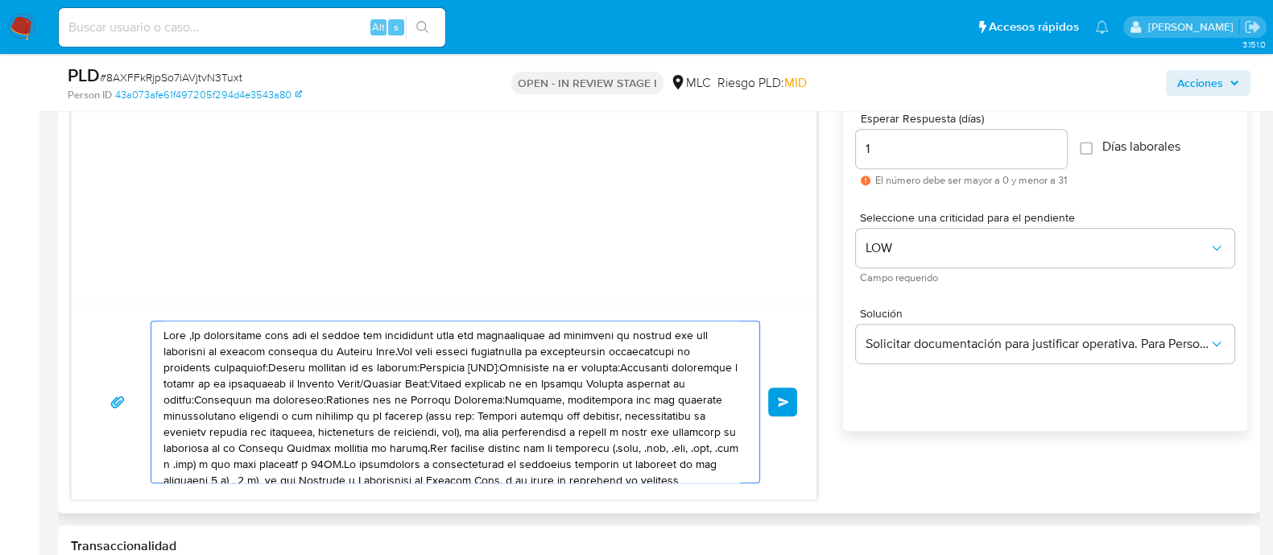
drag, startPoint x: 423, startPoint y: 404, endPoint x: 122, endPoint y: 319, distance: 313.7
click at [122, 320] on div "Enviar" at bounding box center [444, 401] width 706 height 163
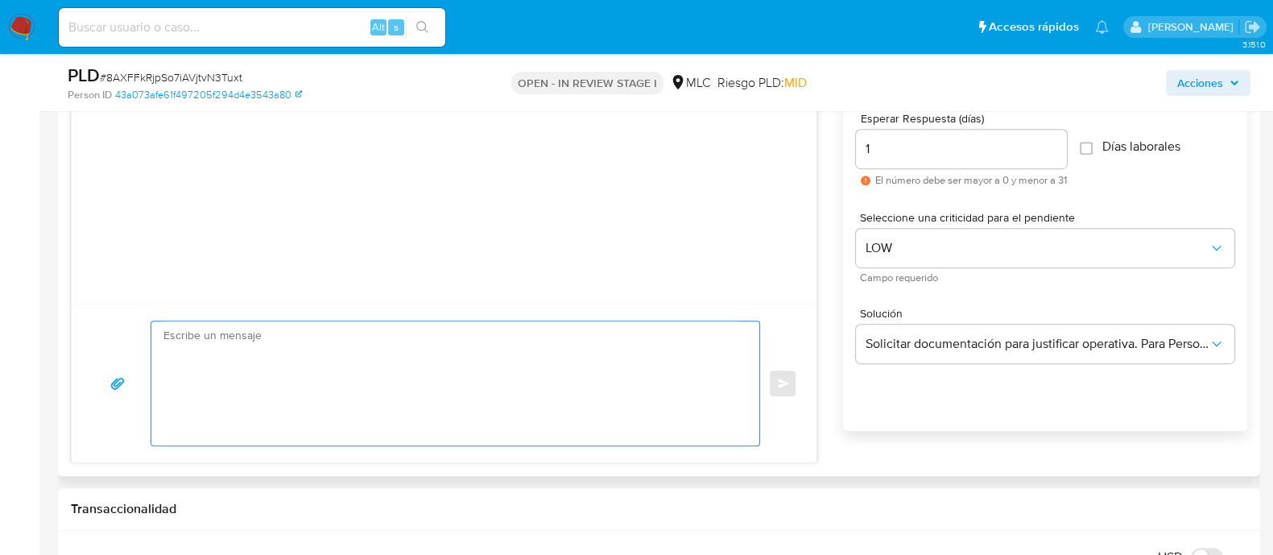
paste textarea "Hola XXX, Te contactamos desde el Equipo de Mercado Pago para verificar tus dat…"
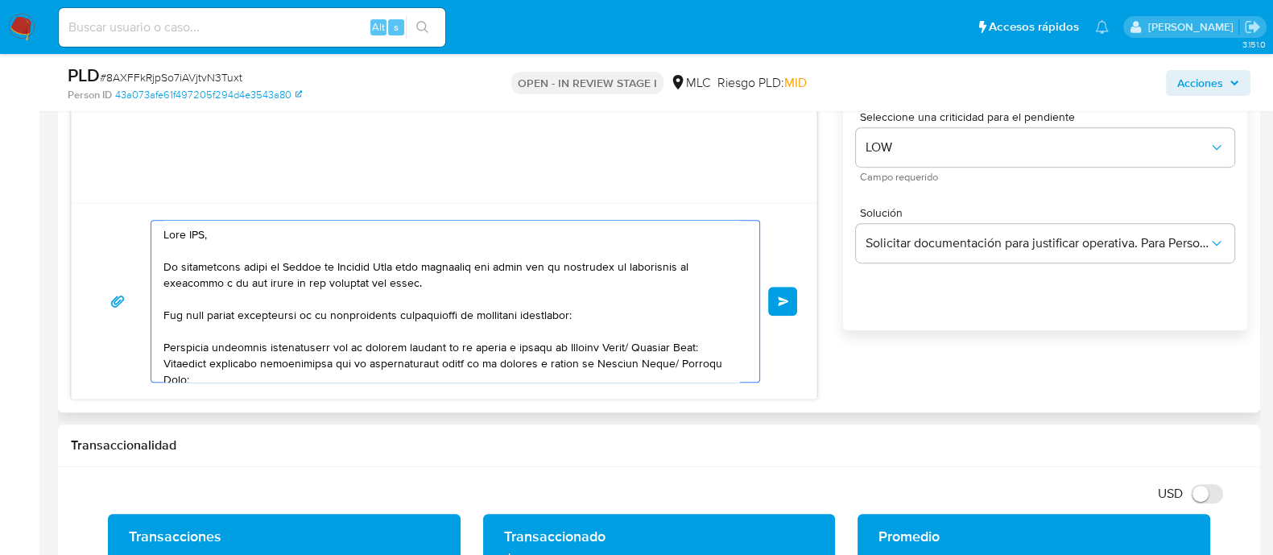
click at [198, 239] on textarea at bounding box center [451, 301] width 576 height 161
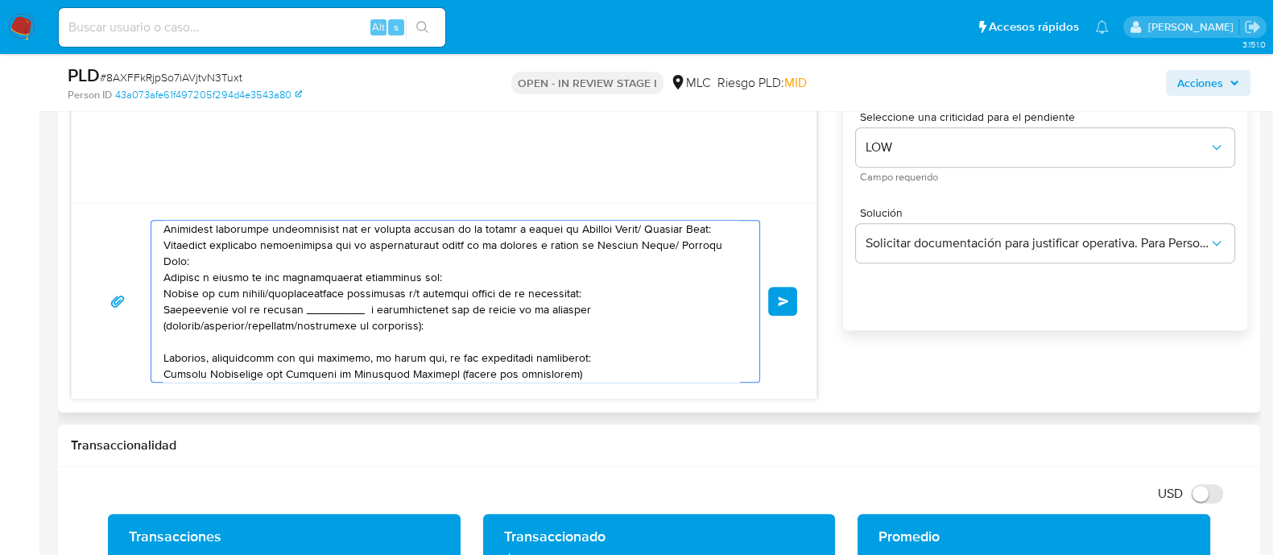
scroll to position [121, 0]
click at [424, 270] on textarea at bounding box center [451, 301] width 576 height 161
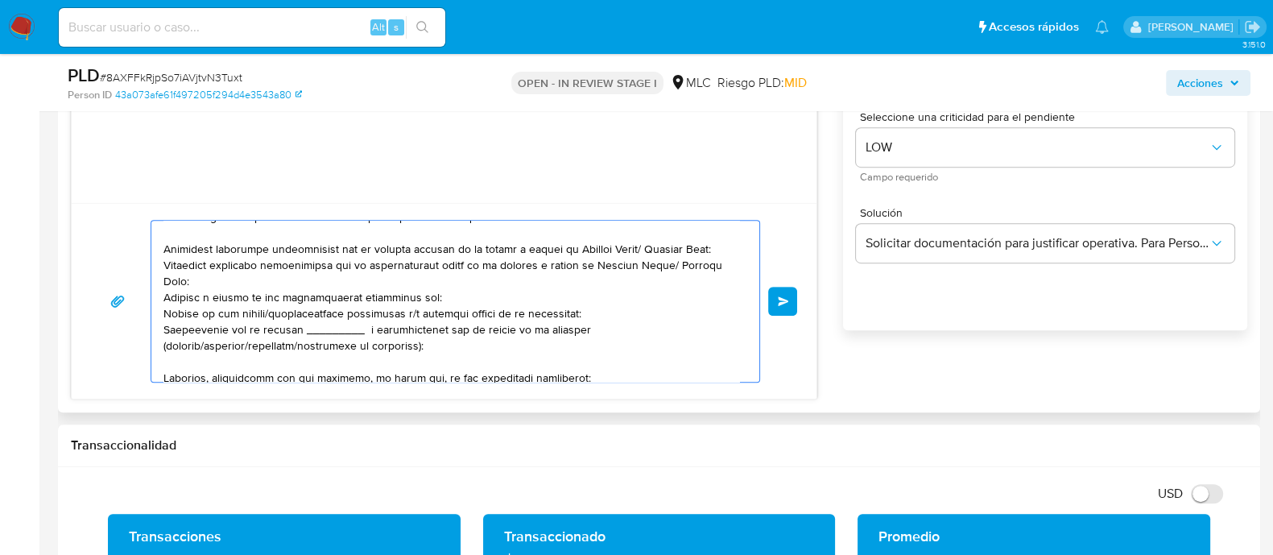
scroll to position [86, 0]
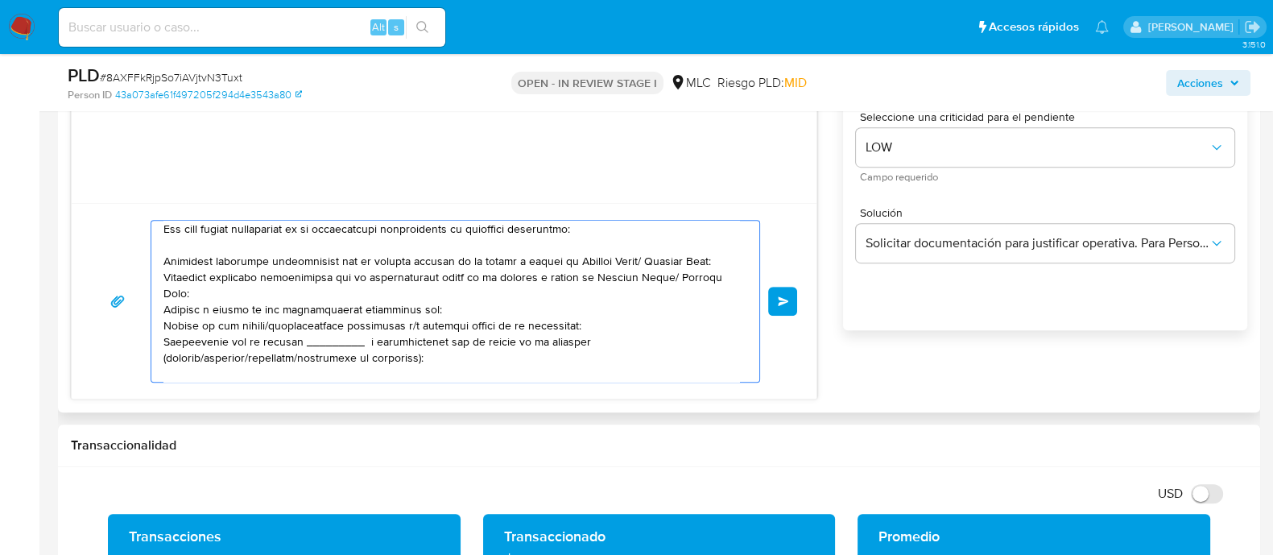
drag, startPoint x: 641, startPoint y: 257, endPoint x: 562, endPoint y: 262, distance: 79.1
click at [562, 262] on textarea at bounding box center [451, 301] width 576 height 161
drag, startPoint x: 234, startPoint y: 290, endPoint x: 157, endPoint y: 270, distance: 79.6
click at [157, 270] on div at bounding box center [451, 301] width 600 height 161
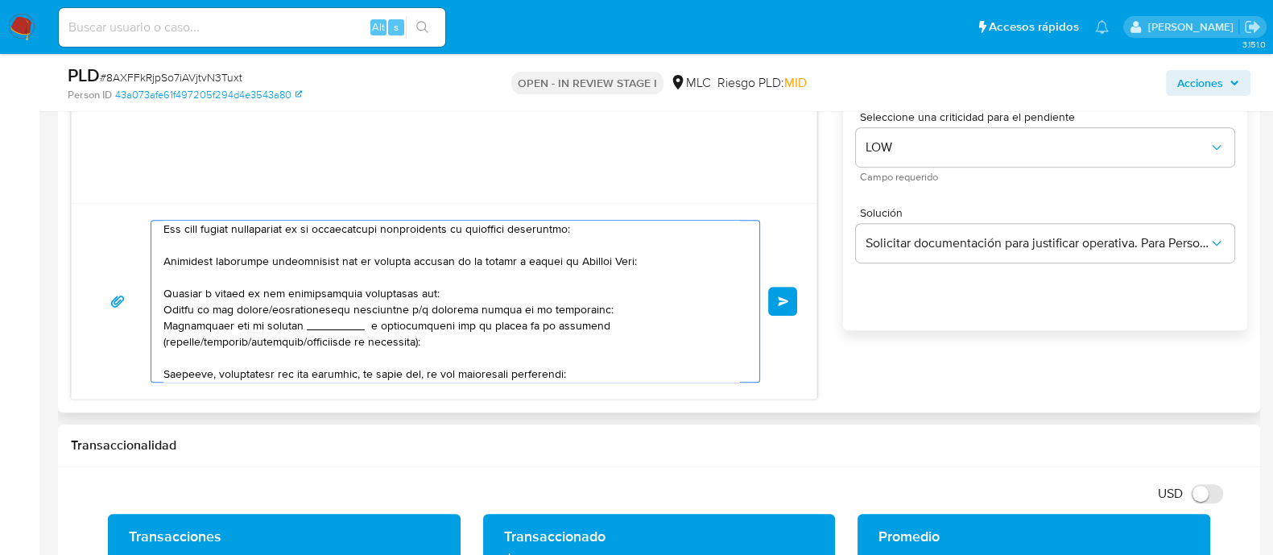
drag, startPoint x: 431, startPoint y: 293, endPoint x: 158, endPoint y: 292, distance: 273.7
click at [158, 292] on div at bounding box center [451, 301] width 600 height 161
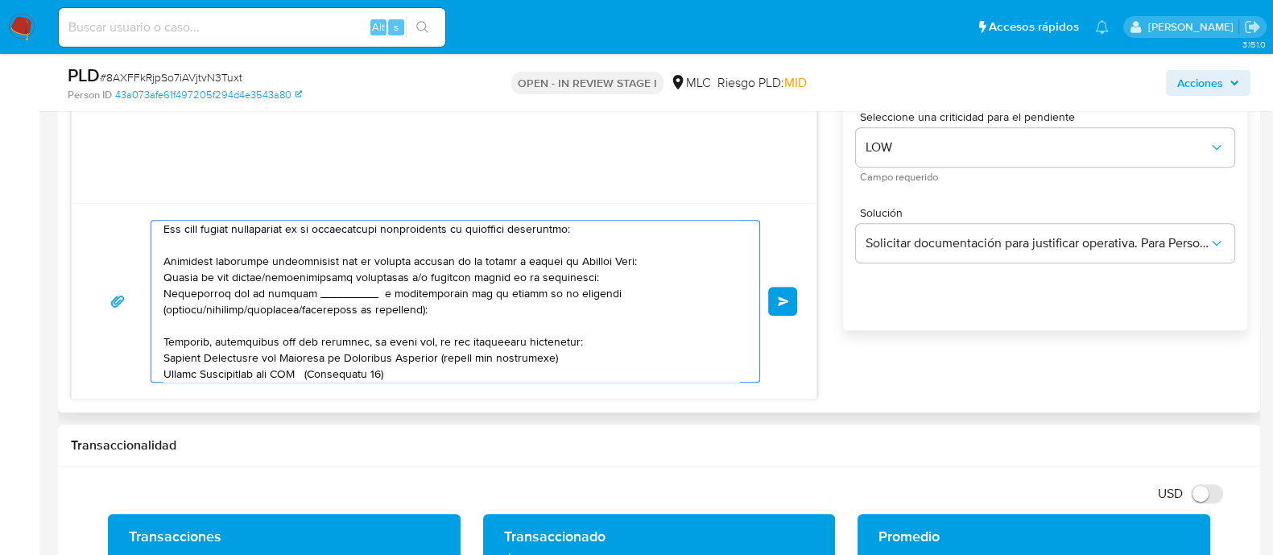
click at [278, 278] on textarea at bounding box center [451, 301] width 576 height 161
click at [274, 277] on textarea at bounding box center [451, 301] width 576 height 161
drag, startPoint x: 463, startPoint y: 304, endPoint x: 152, endPoint y: 273, distance: 312.3
click at [152, 273] on div at bounding box center [451, 301] width 600 height 161
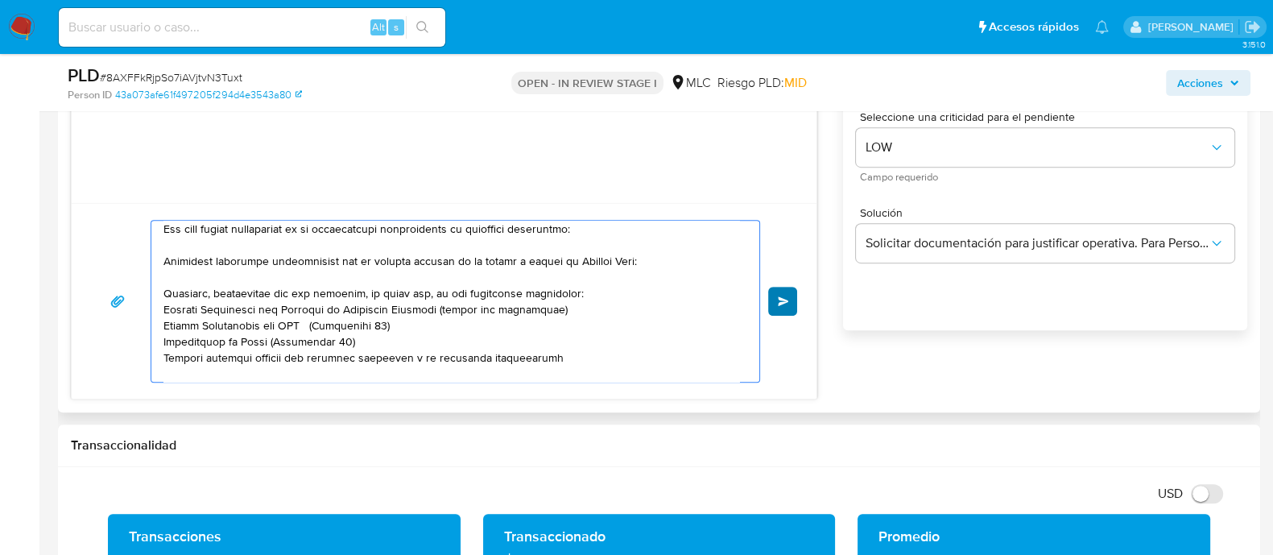
type textarea "Hola , Te contactamos desde el Equipo de Mercado Pago para verificar tus datos …"
click at [779, 303] on span "Enviar" at bounding box center [783, 301] width 11 height 10
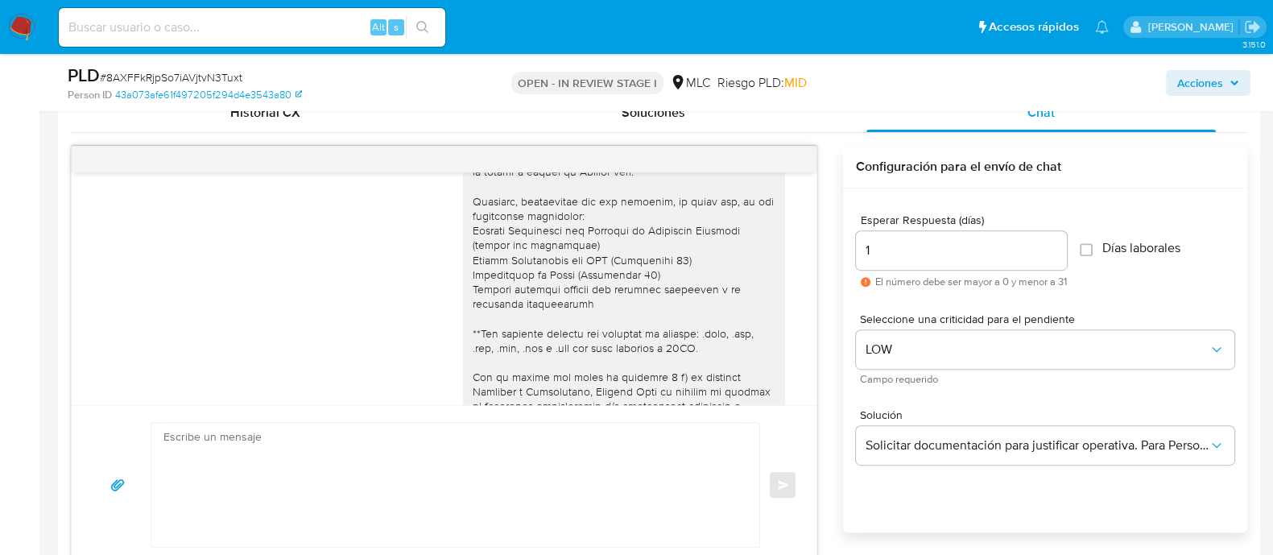
scroll to position [0, 0]
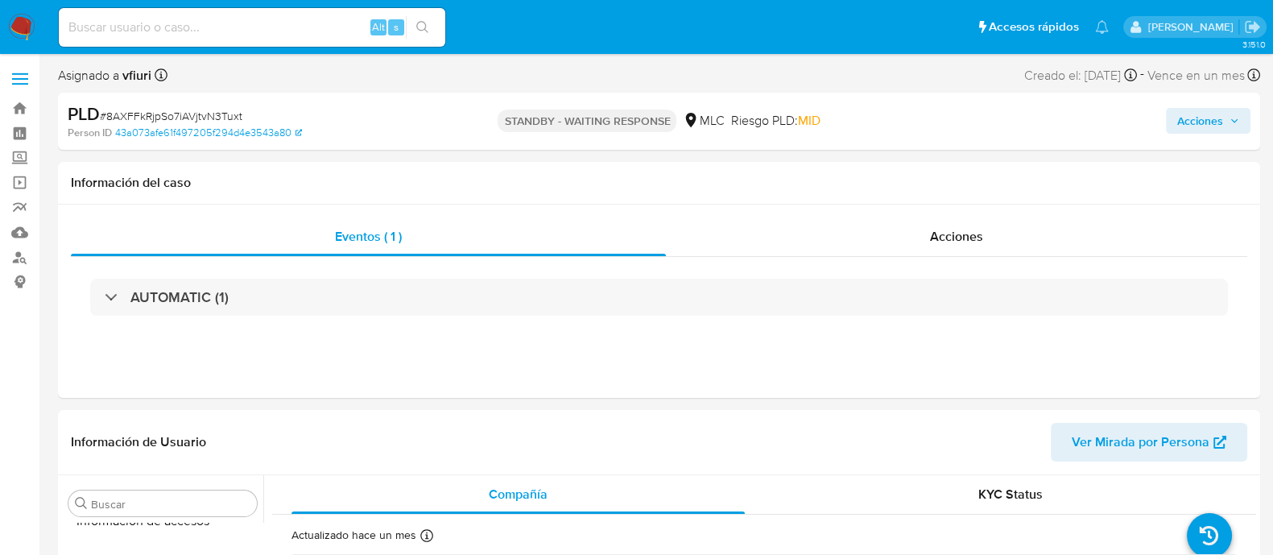
scroll to position [641, 0]
select select "10"
